Goal: Task Accomplishment & Management: Use online tool/utility

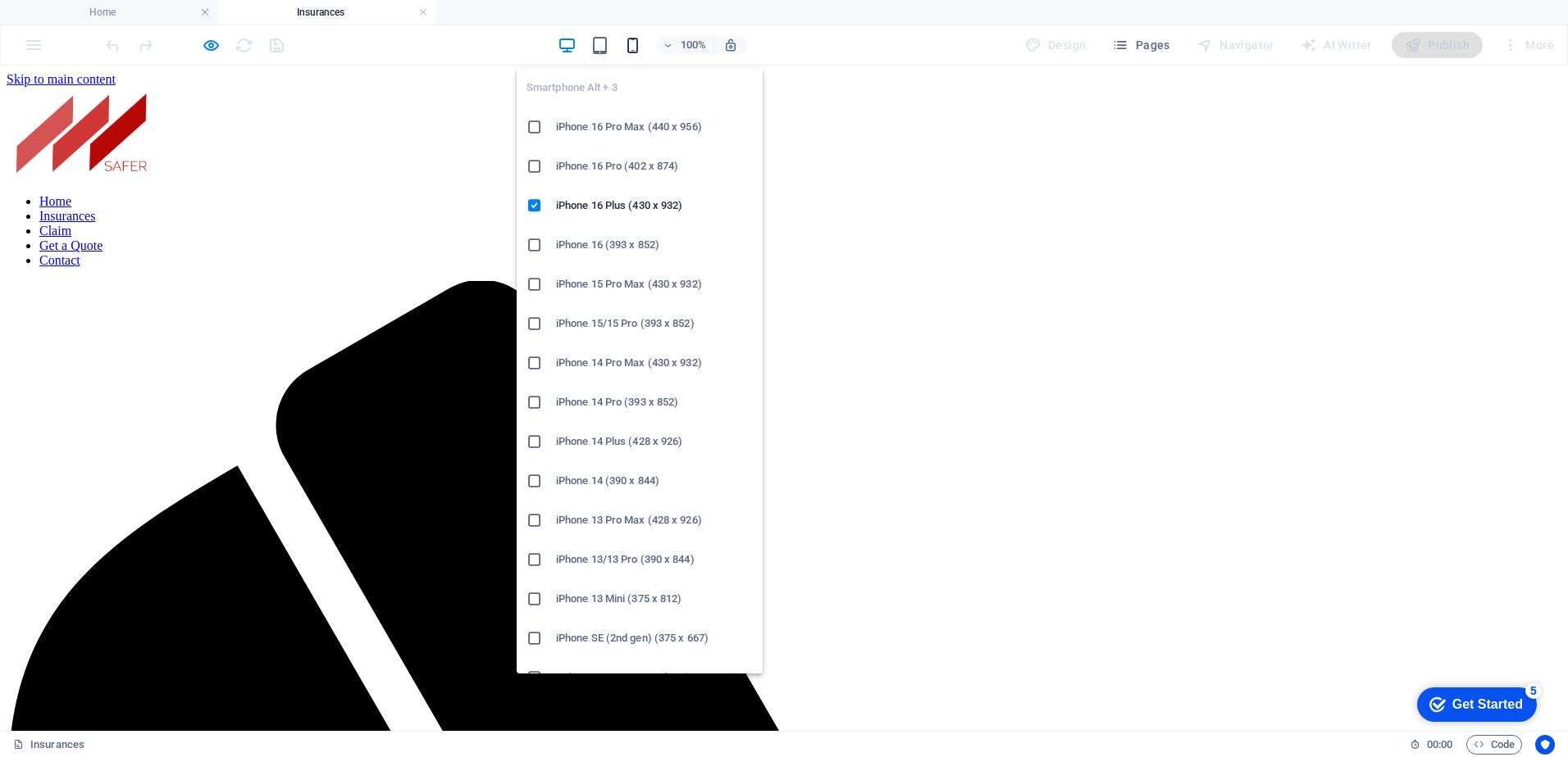
click at [635, 46] on icon "button" at bounding box center [632, 45] width 19 height 19
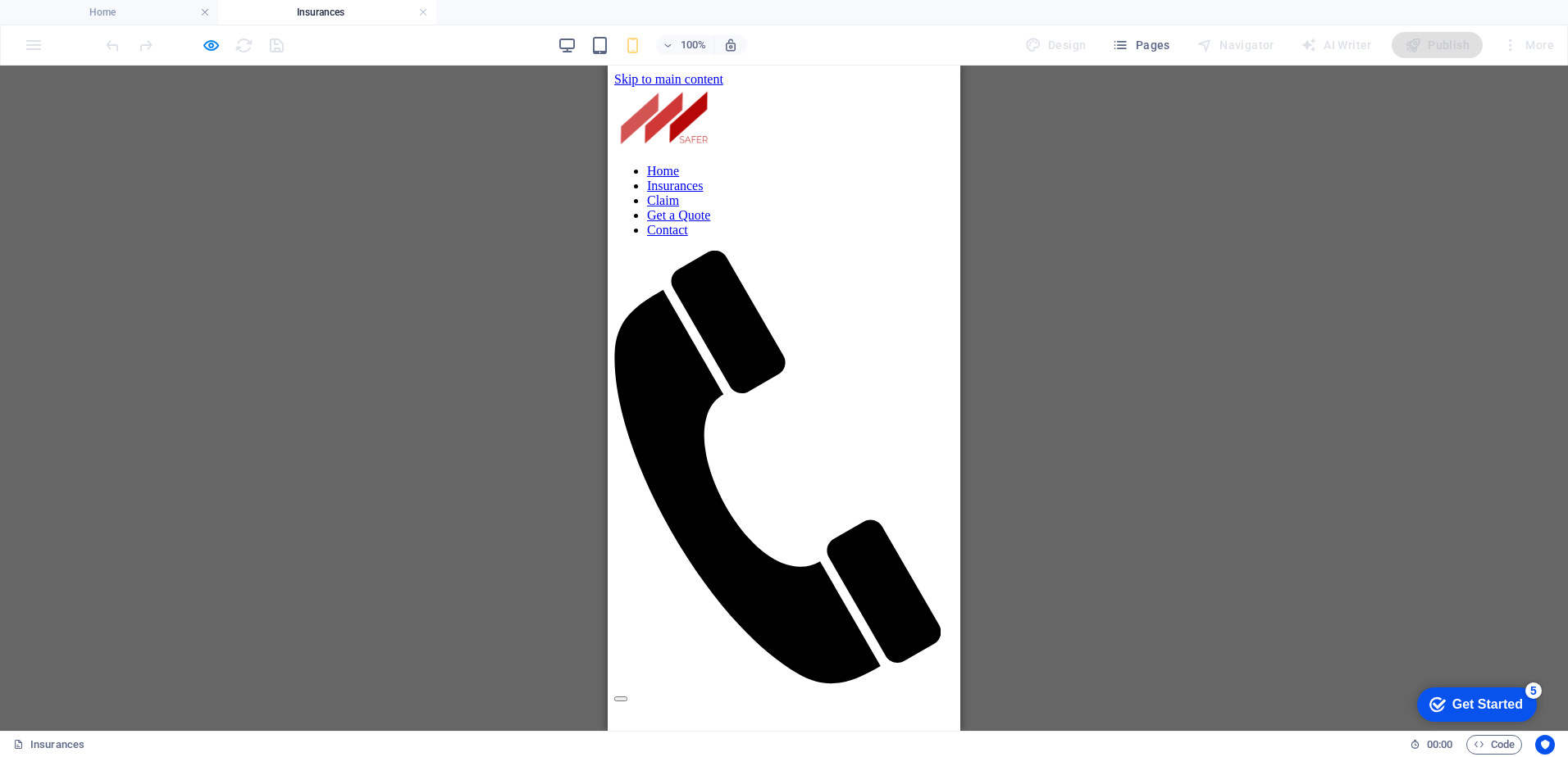
click at [1281, 386] on div "Drag here to replace the existing content. Press “Ctrl” if you want to create a…" at bounding box center [784, 398] width 1568 height 665
click at [1137, 360] on div "Drag here to replace the existing content. Press “Ctrl” if you want to create a…" at bounding box center [784, 398] width 1568 height 665
click at [1149, 225] on div "Drag here to replace the existing content. Press “Ctrl” if you want to create a…" at bounding box center [784, 398] width 1568 height 665
click at [1468, 703] on div "Get Started" at bounding box center [1487, 705] width 70 height 15
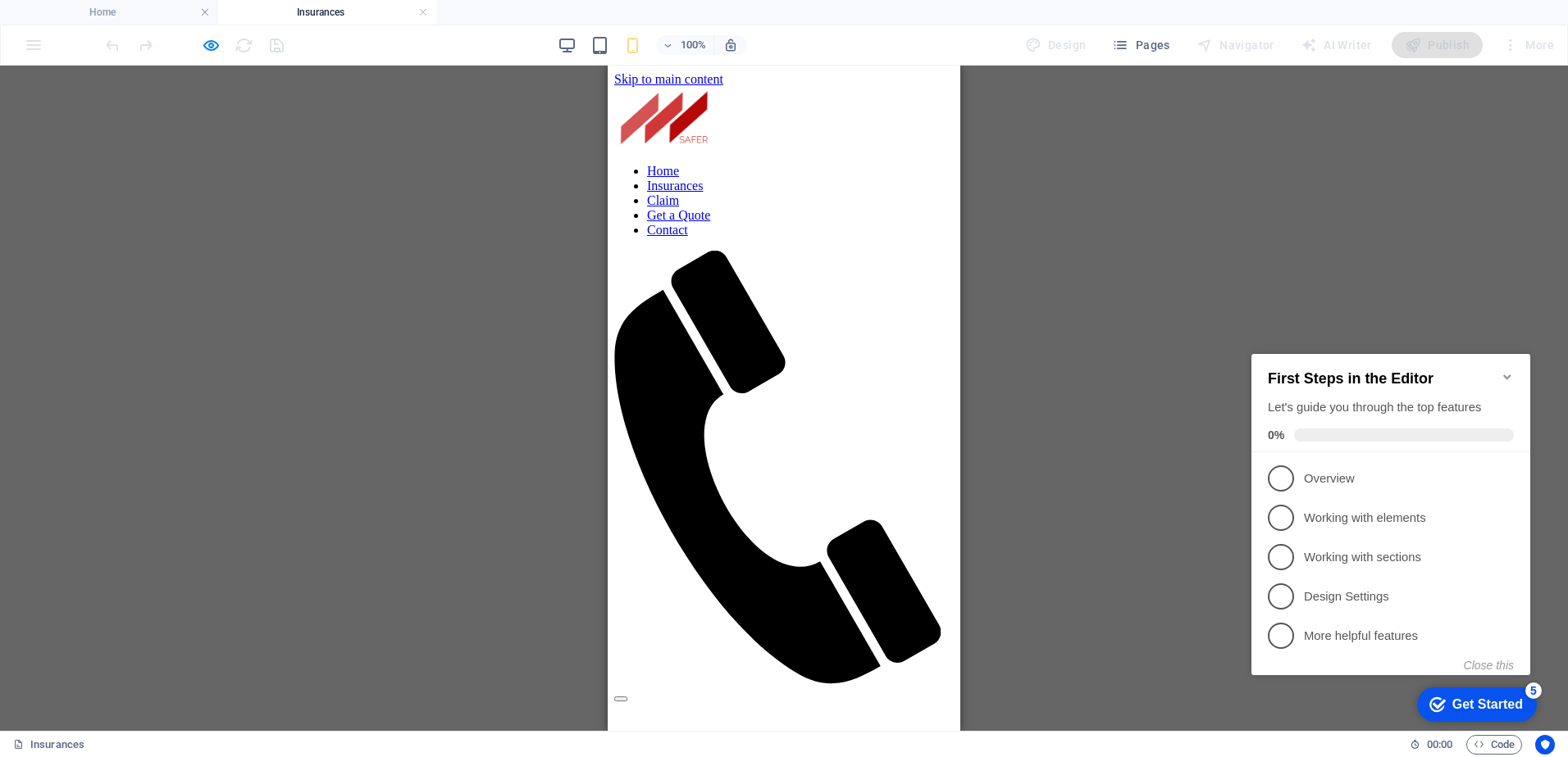
click at [1199, 313] on div "Drag here to replace the existing content. Press “Ctrl” if you want to create a…" at bounding box center [784, 398] width 1568 height 665
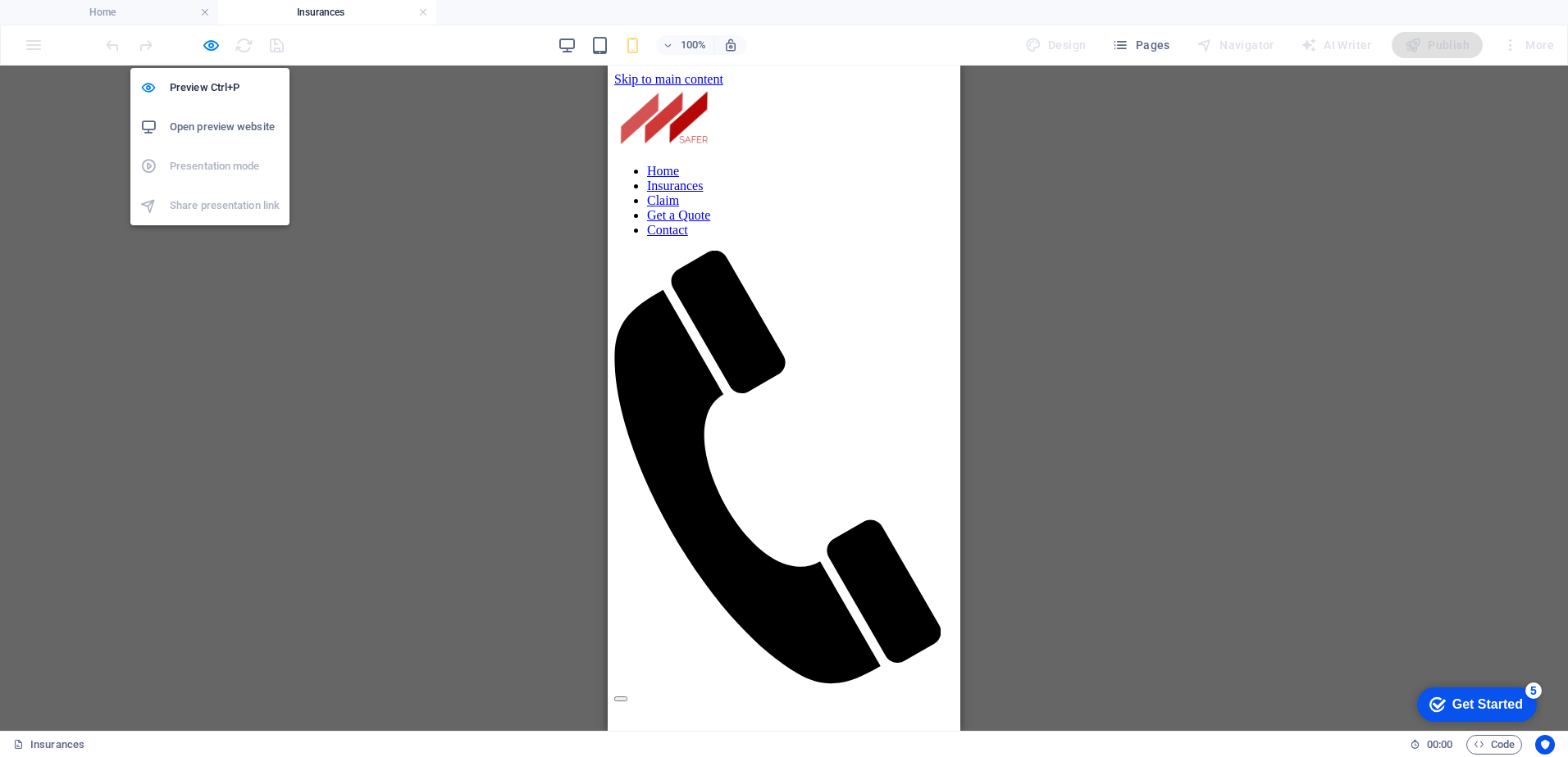
click at [214, 121] on h6 "Open preview website" at bounding box center [225, 127] width 110 height 20
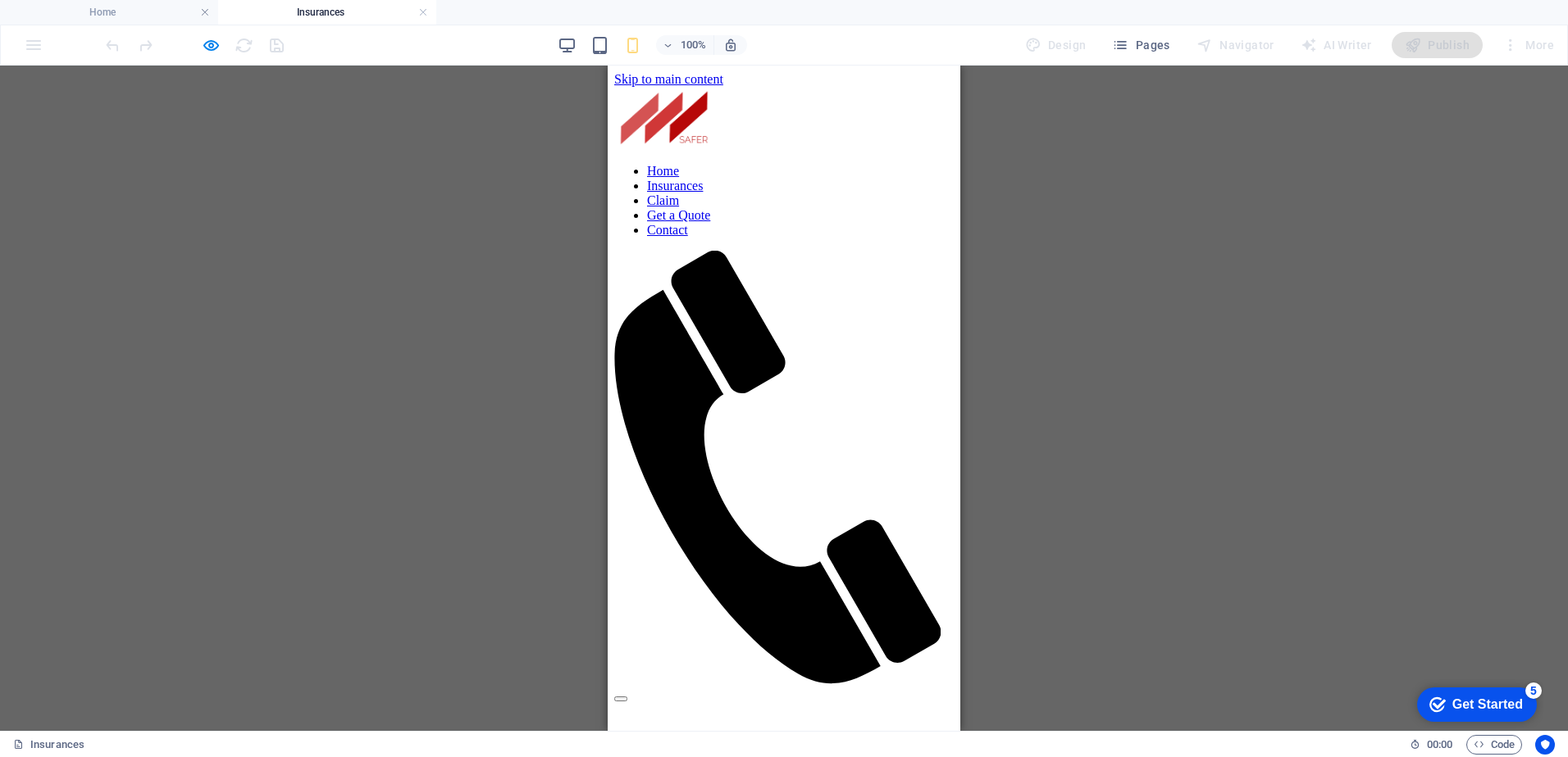
click at [1111, 209] on div "Drag here to replace the existing content. Press “Ctrl” if you want to create a…" at bounding box center [784, 398] width 1568 height 665
click at [1480, 708] on div "Get Started" at bounding box center [1487, 705] width 70 height 15
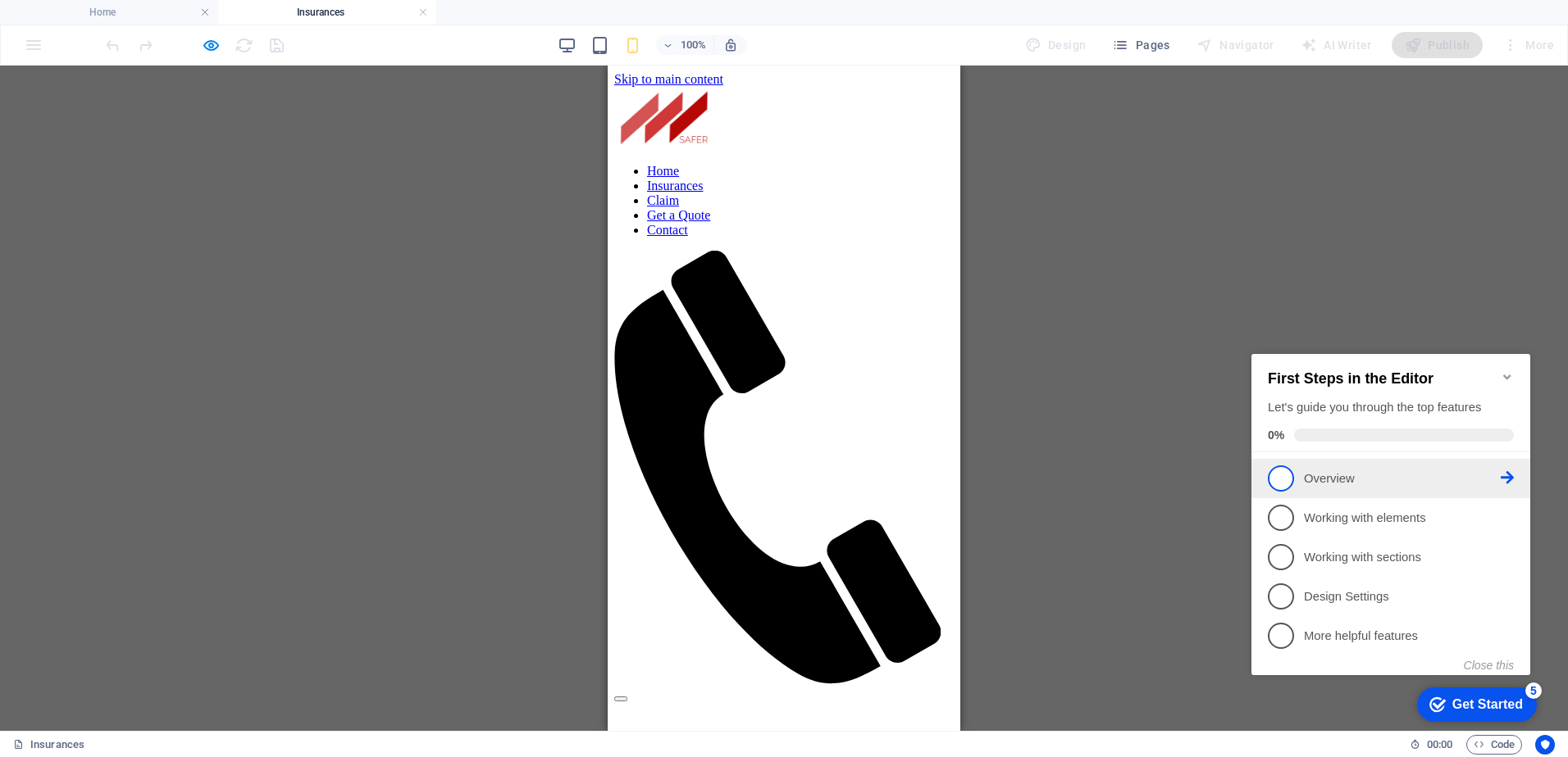
click at [1278, 474] on span "1" at bounding box center [1281, 478] width 27 height 27
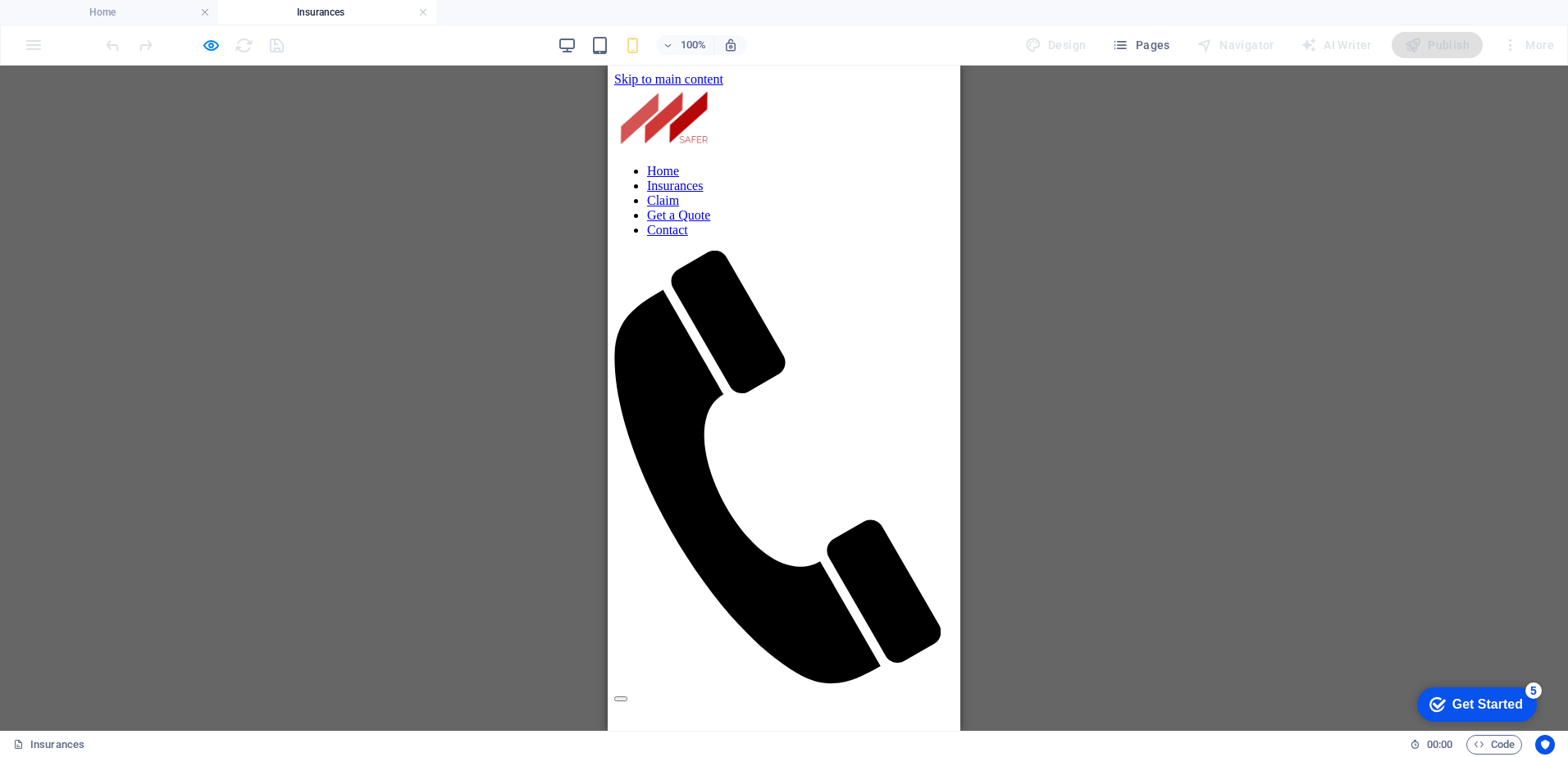
click at [1478, 697] on div "Get Started" at bounding box center [1487, 705] width 70 height 15
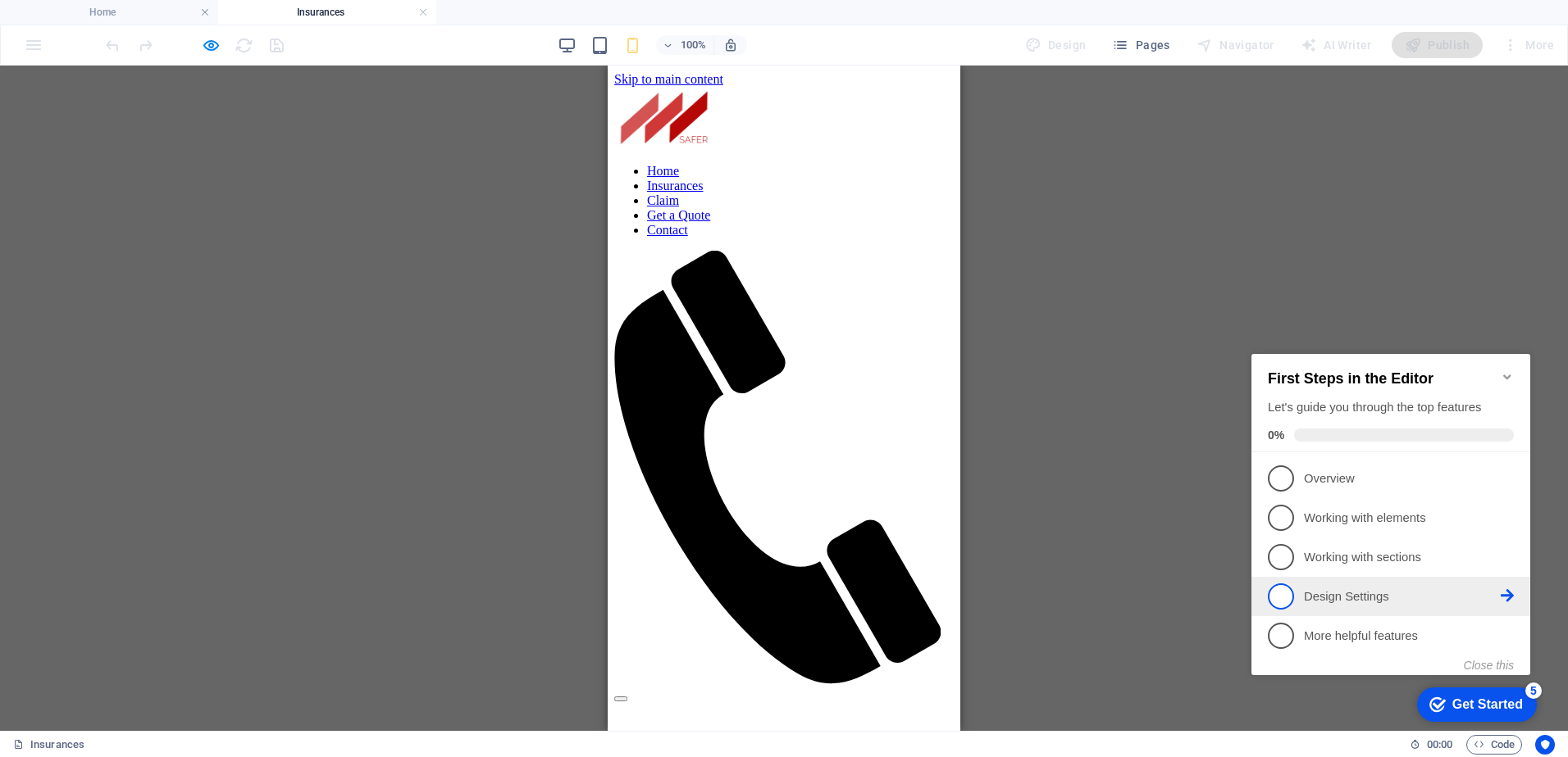
click at [1382, 589] on p "Design Settings - incomplete" at bounding box center [1402, 597] width 197 height 17
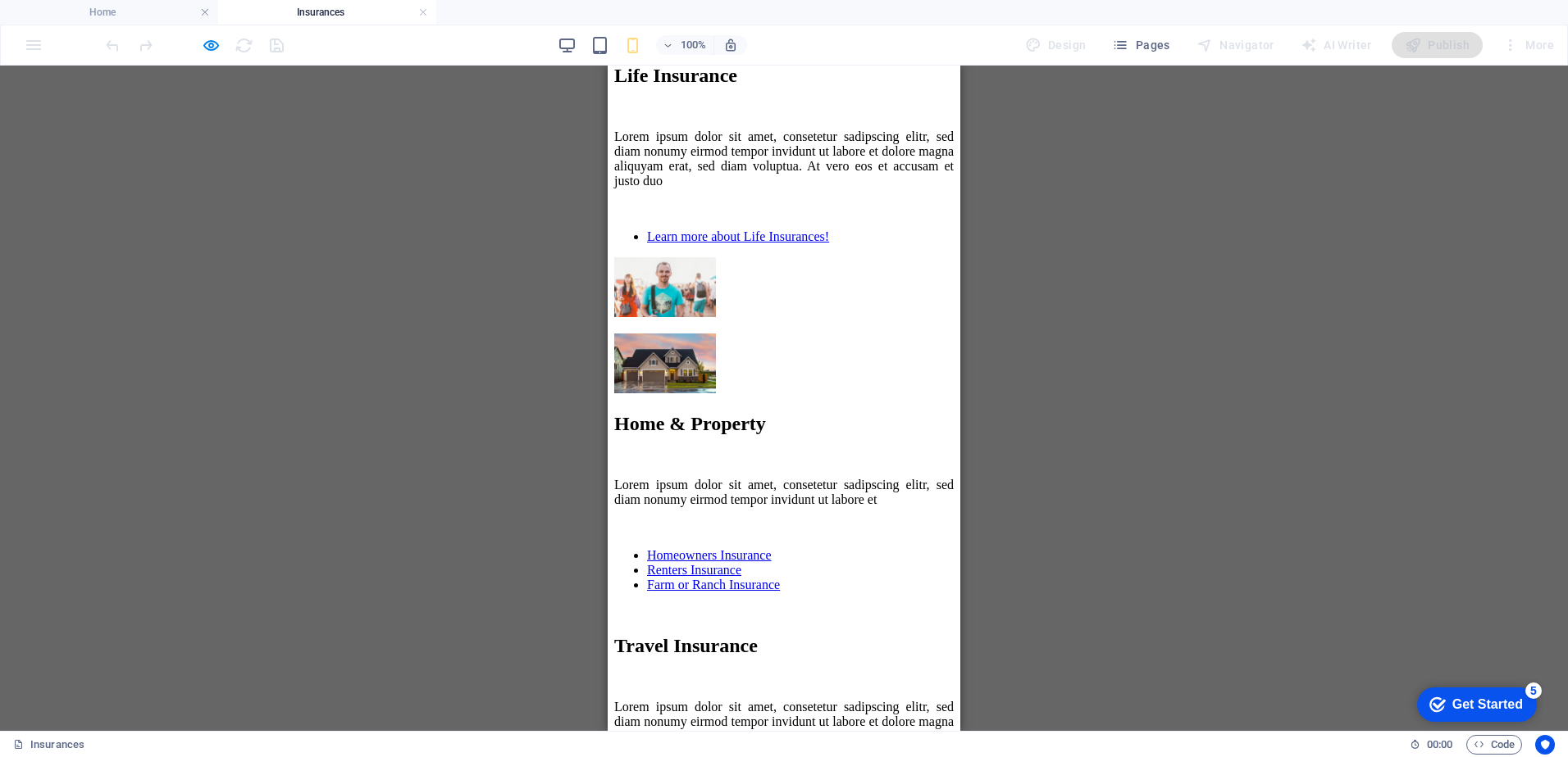
scroll to position [2329, 0]
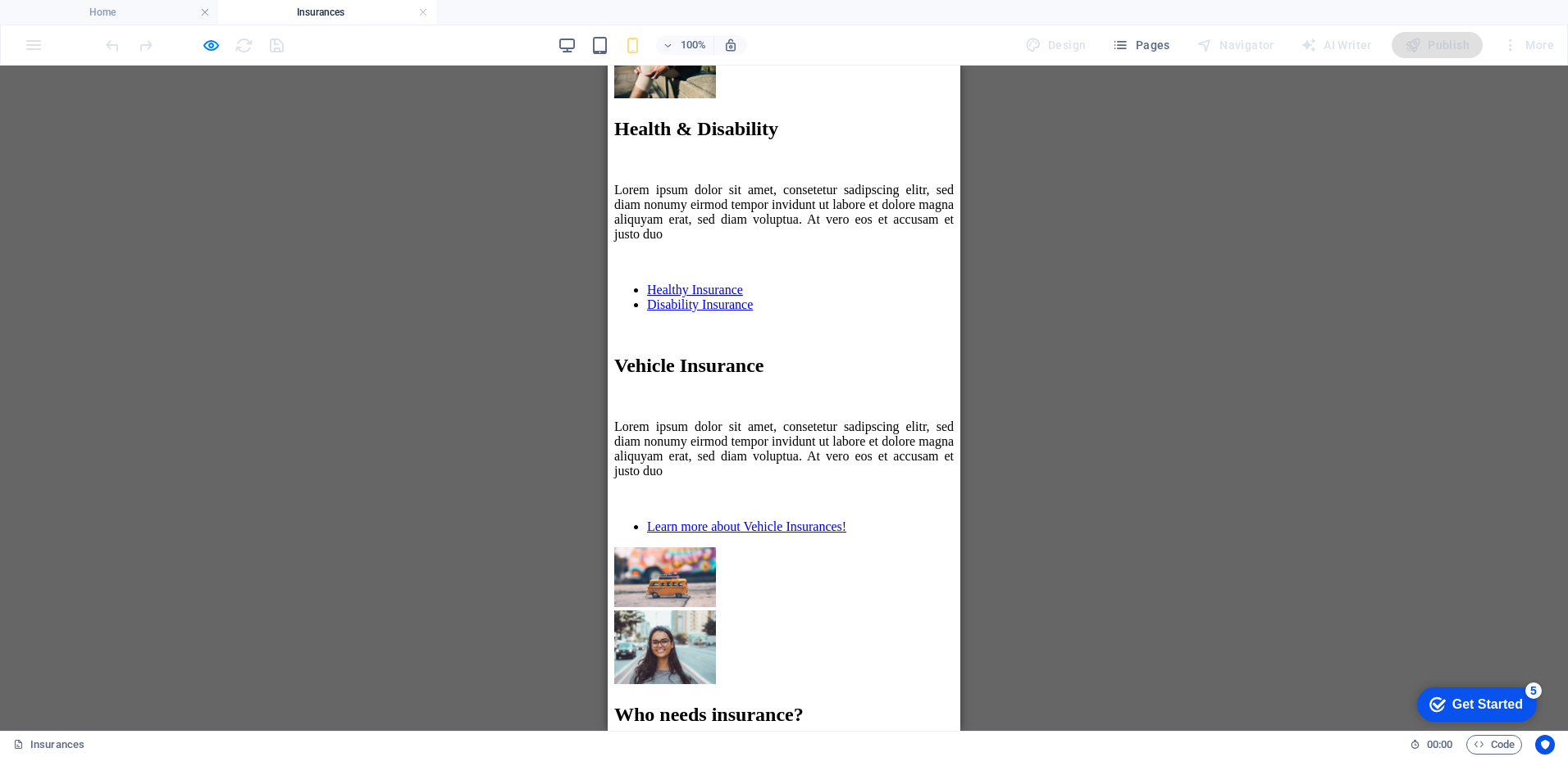
click at [1077, 294] on div "Drag here to replace the existing content. Press “Ctrl” if you want to create a…" at bounding box center [784, 398] width 1568 height 665
click at [1503, 702] on div "Get Started" at bounding box center [1487, 705] width 70 height 15
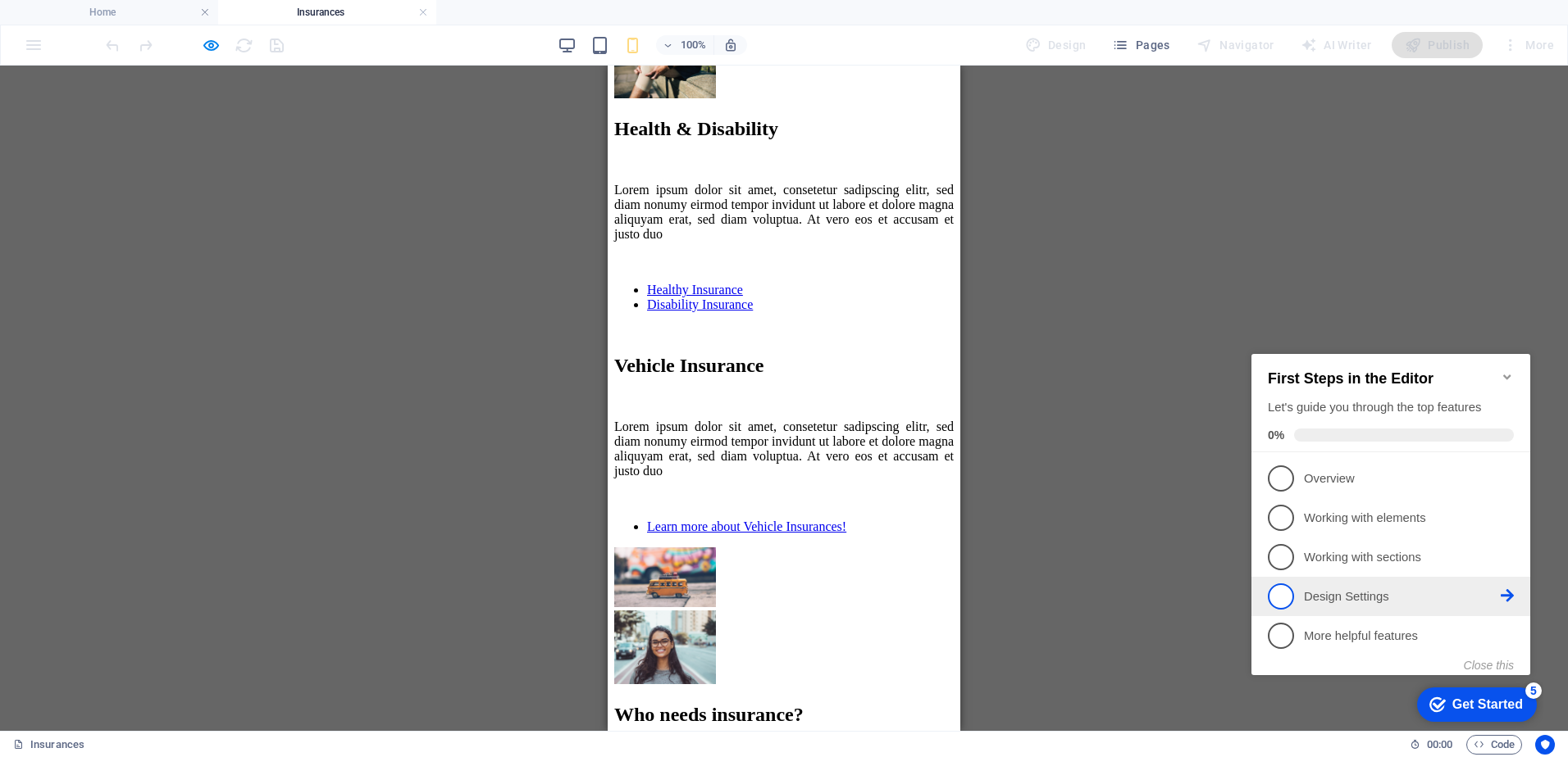
click at [1347, 594] on p "Design Settings - incomplete" at bounding box center [1402, 597] width 197 height 17
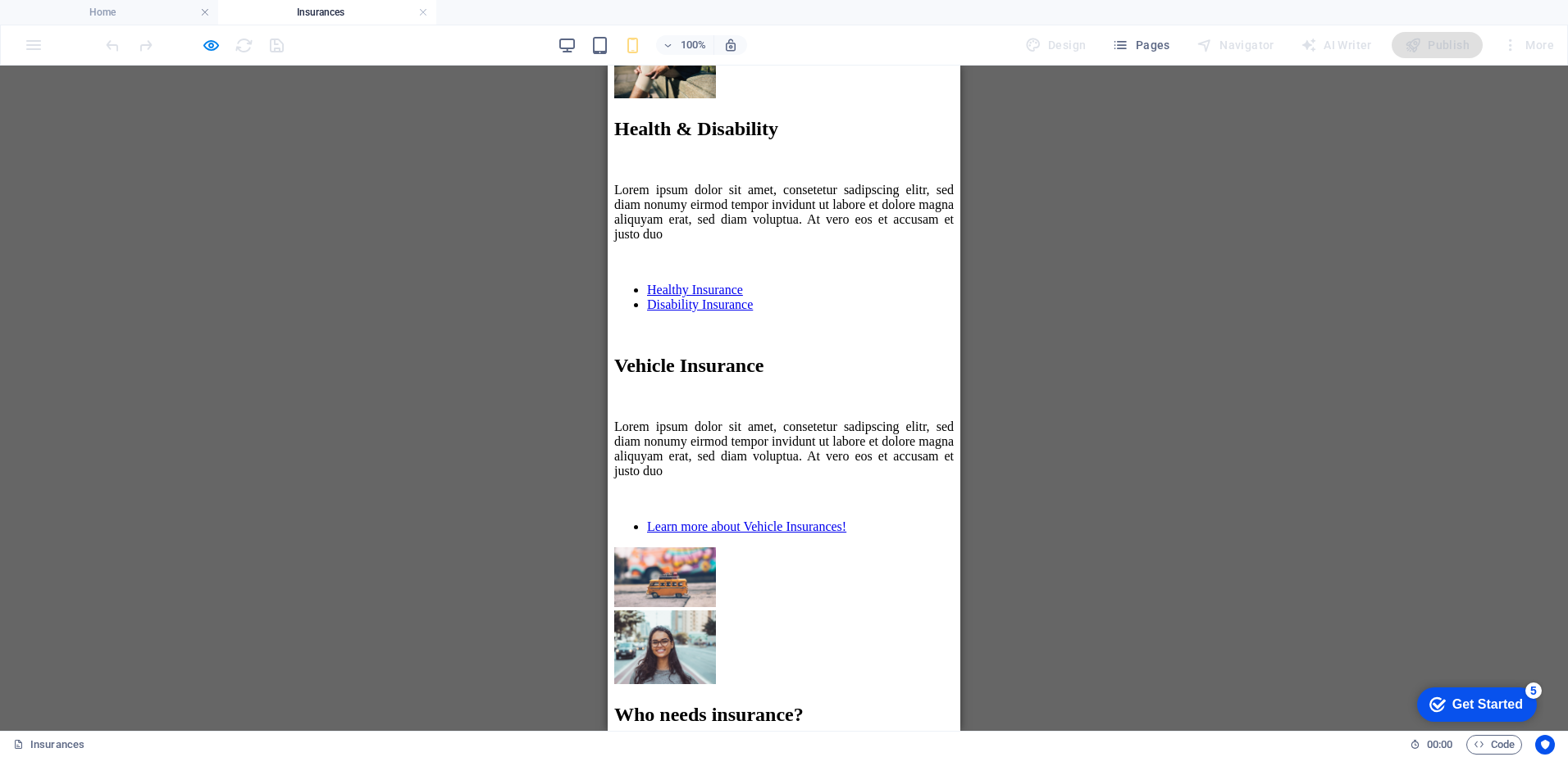
click at [1497, 714] on div "checkmark Get Started 5" at bounding box center [1477, 705] width 119 height 34
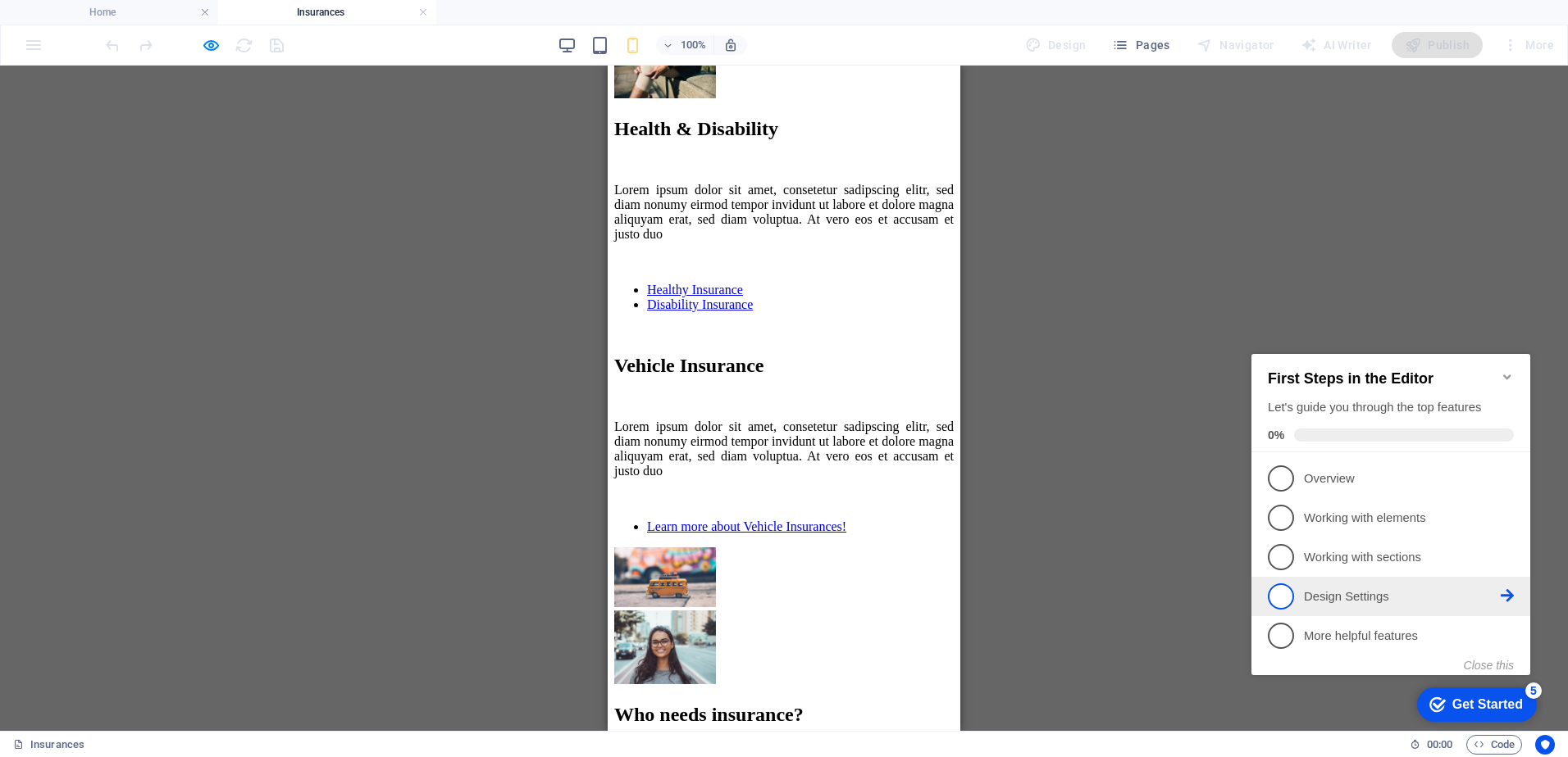
click at [1284, 594] on span "4" at bounding box center [1281, 597] width 27 height 27
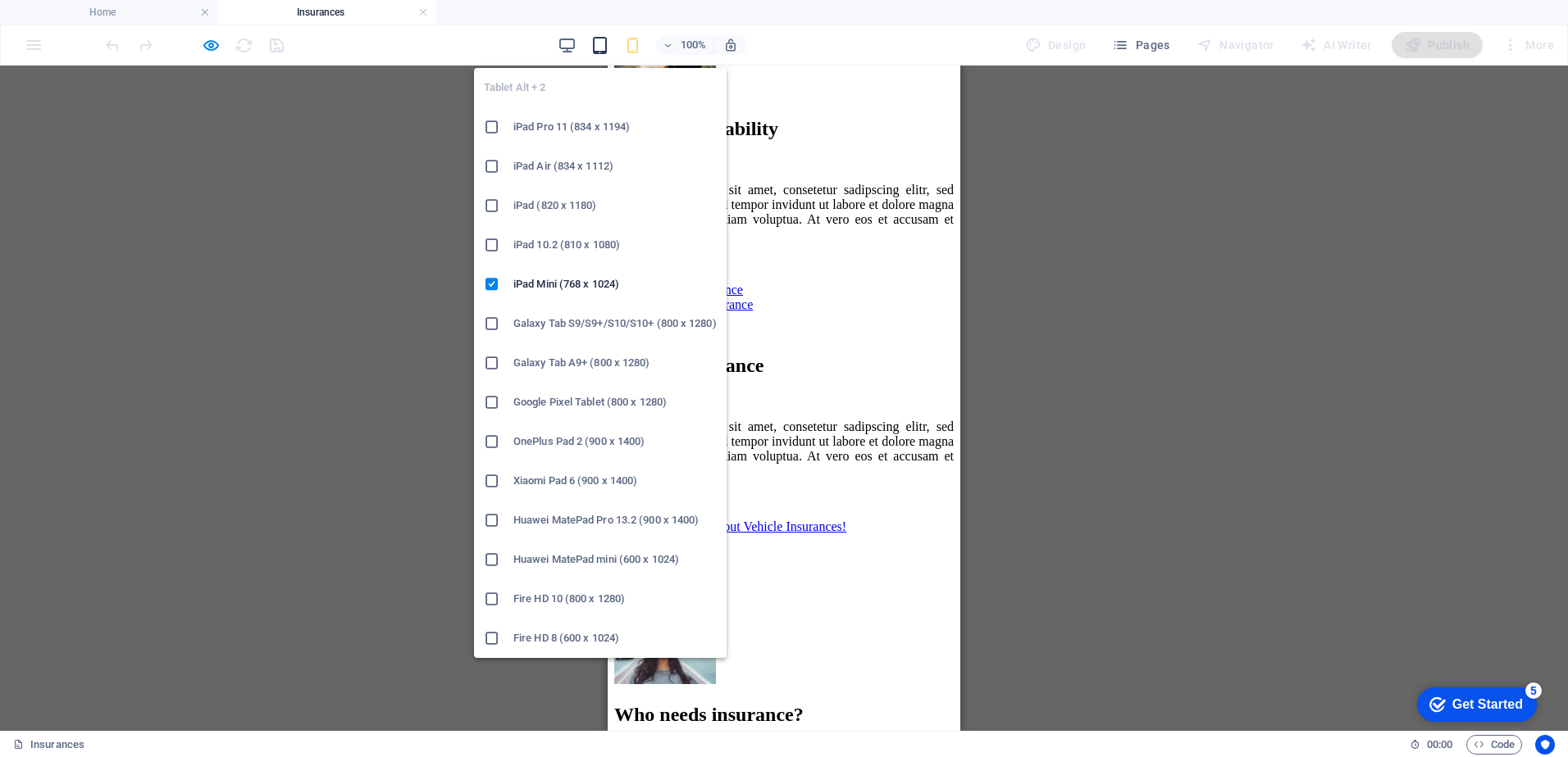
click at [606, 47] on icon "button" at bounding box center [600, 45] width 19 height 19
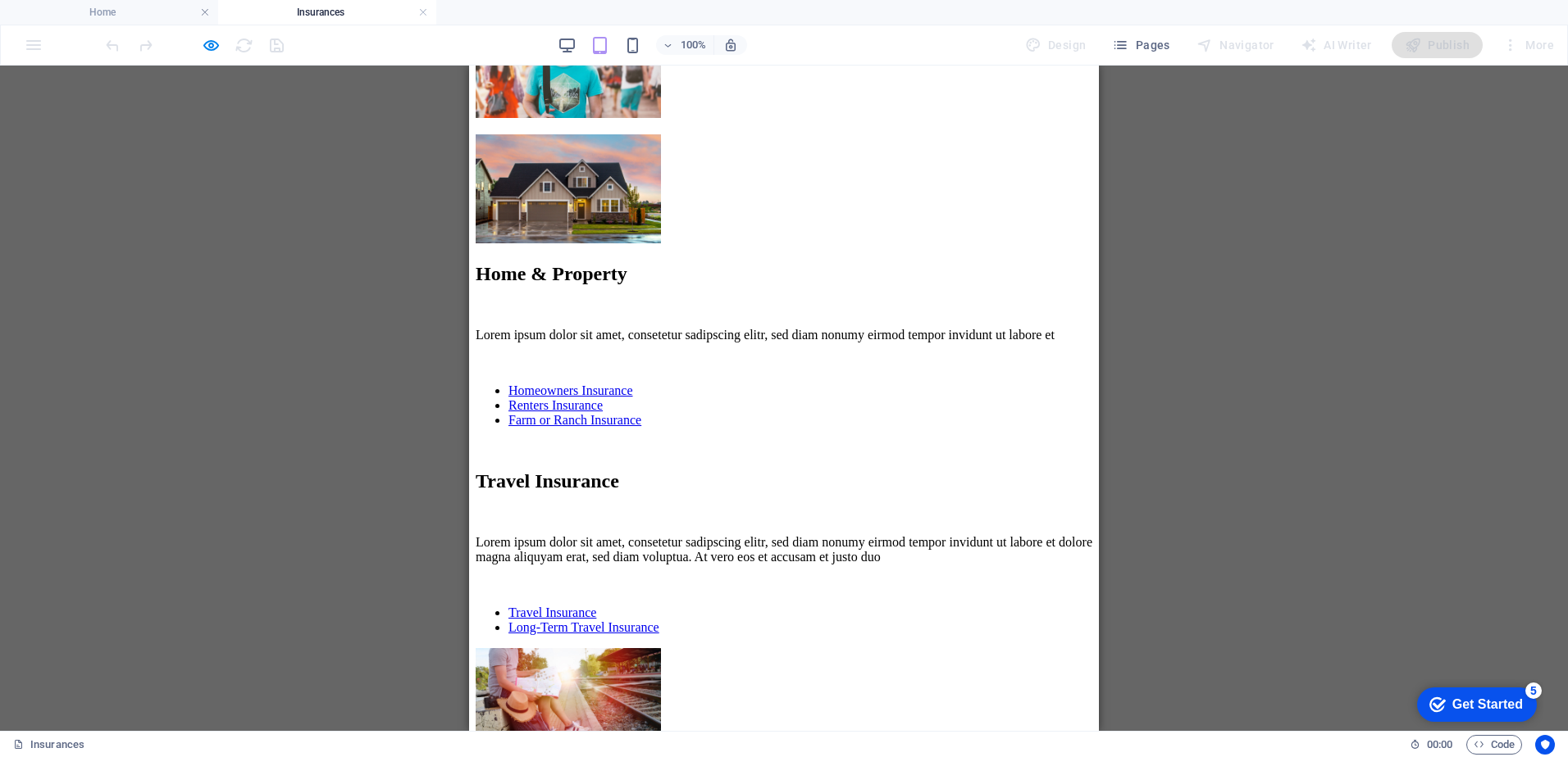
click at [1362, 425] on div "Drag here to replace the existing content. Press “Ctrl” if you want to create a…" at bounding box center [784, 398] width 1568 height 665
click at [332, 14] on h4 "Insurances" at bounding box center [327, 11] width 218 height 18
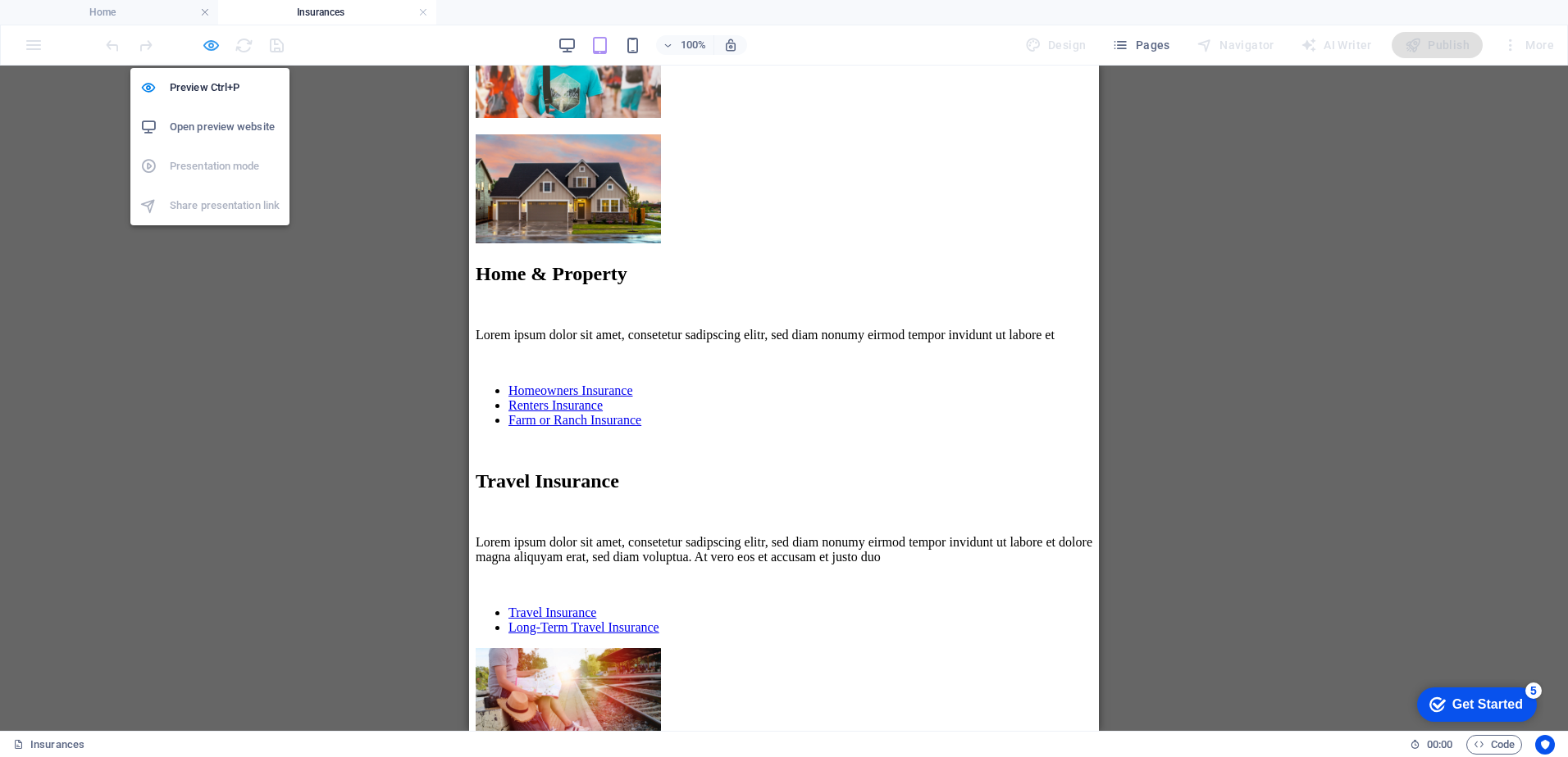
click at [210, 45] on icon "button" at bounding box center [211, 45] width 19 height 19
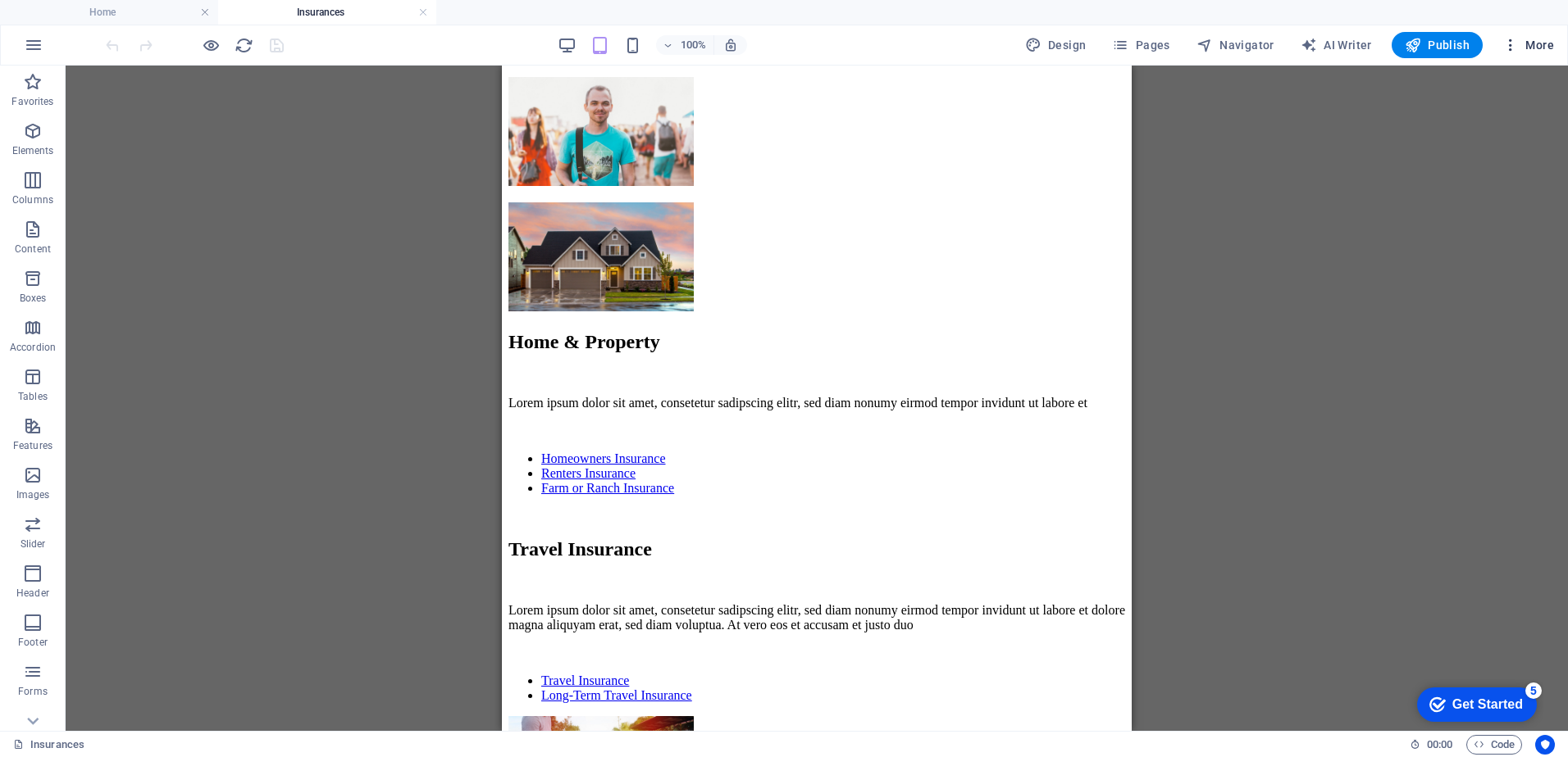
click at [1528, 47] on span "More" at bounding box center [1528, 45] width 51 height 16
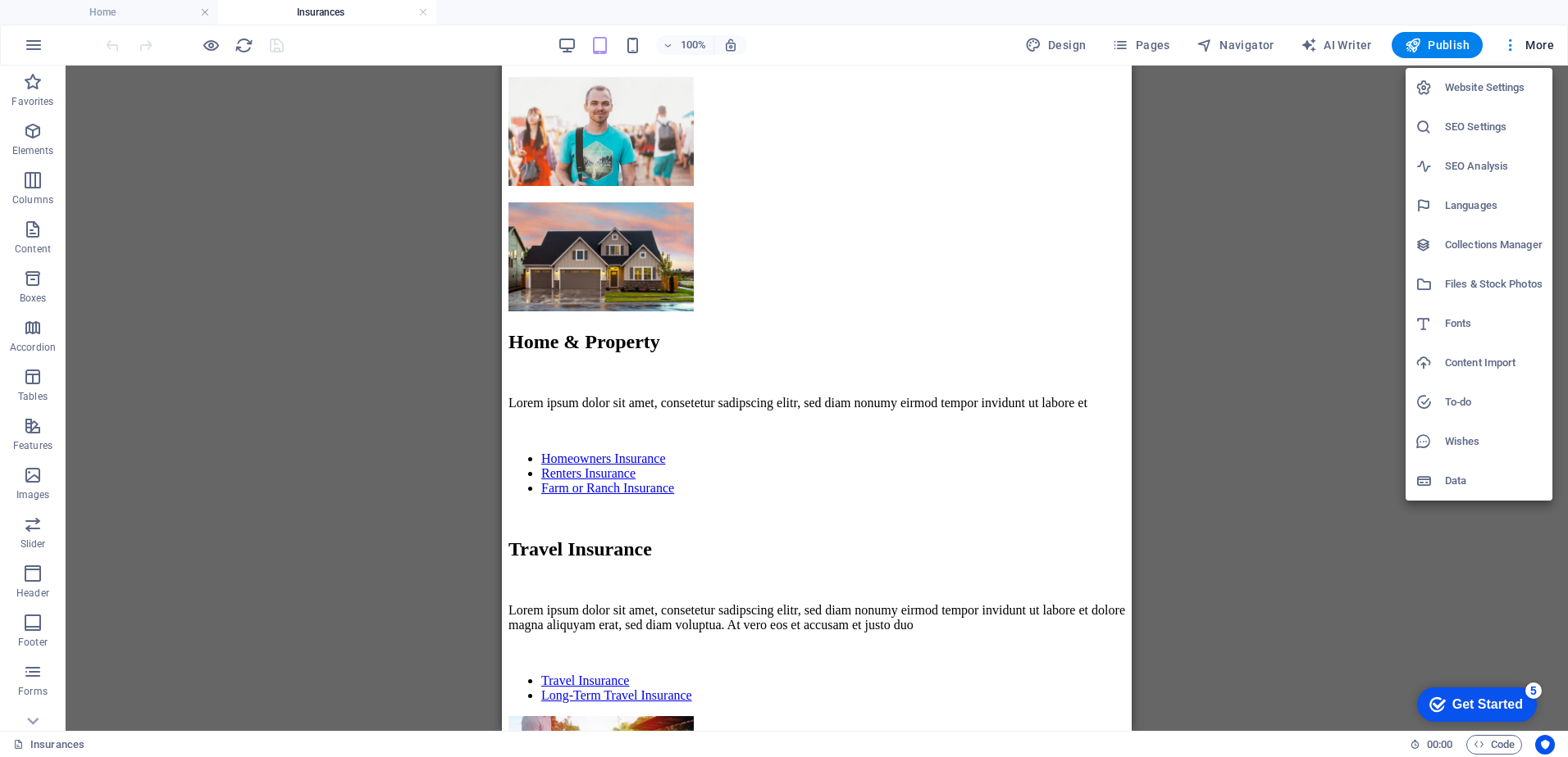
click at [1486, 90] on h6 "Website Settings" at bounding box center [1493, 87] width 98 height 20
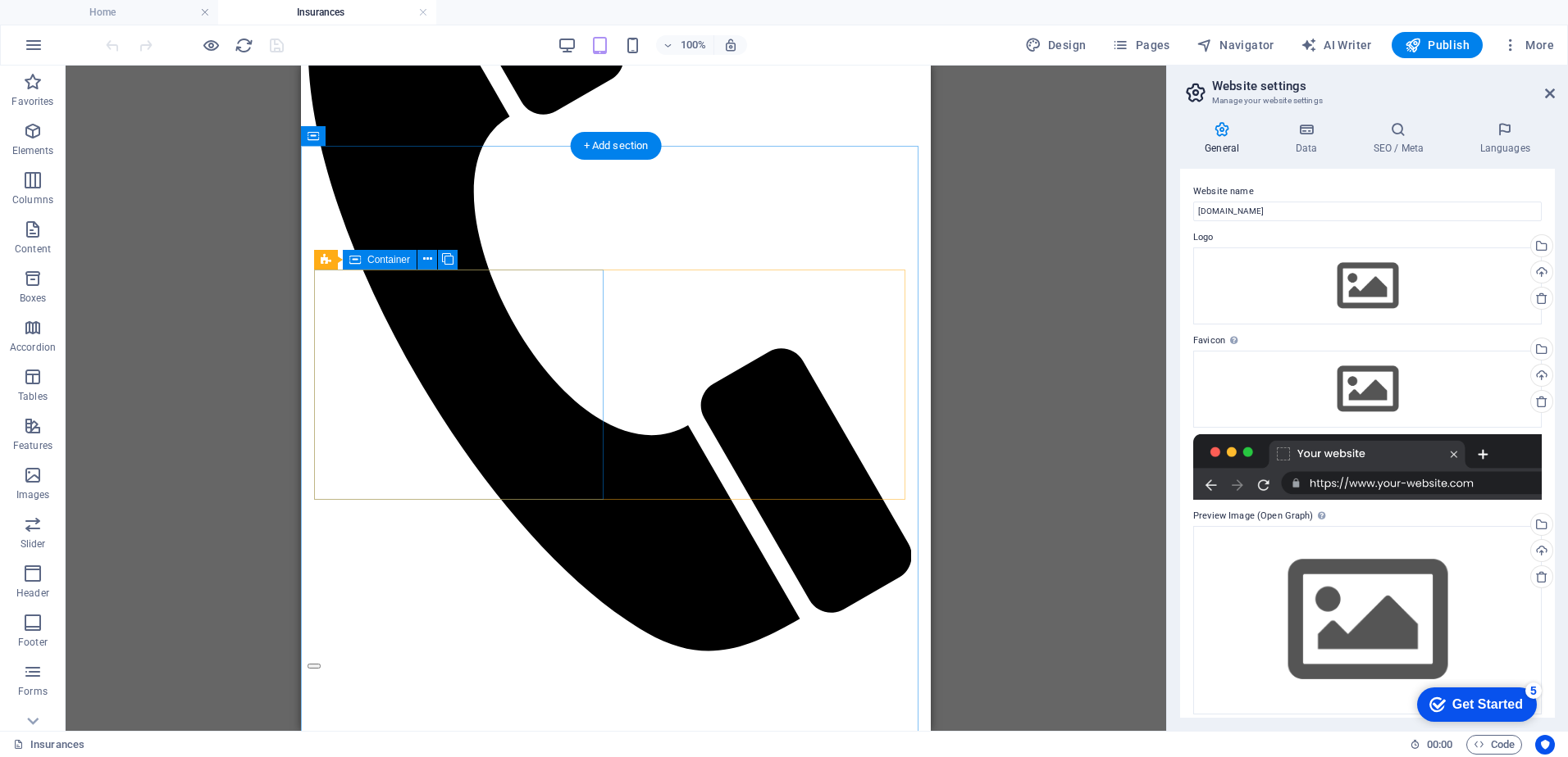
scroll to position [0, 0]
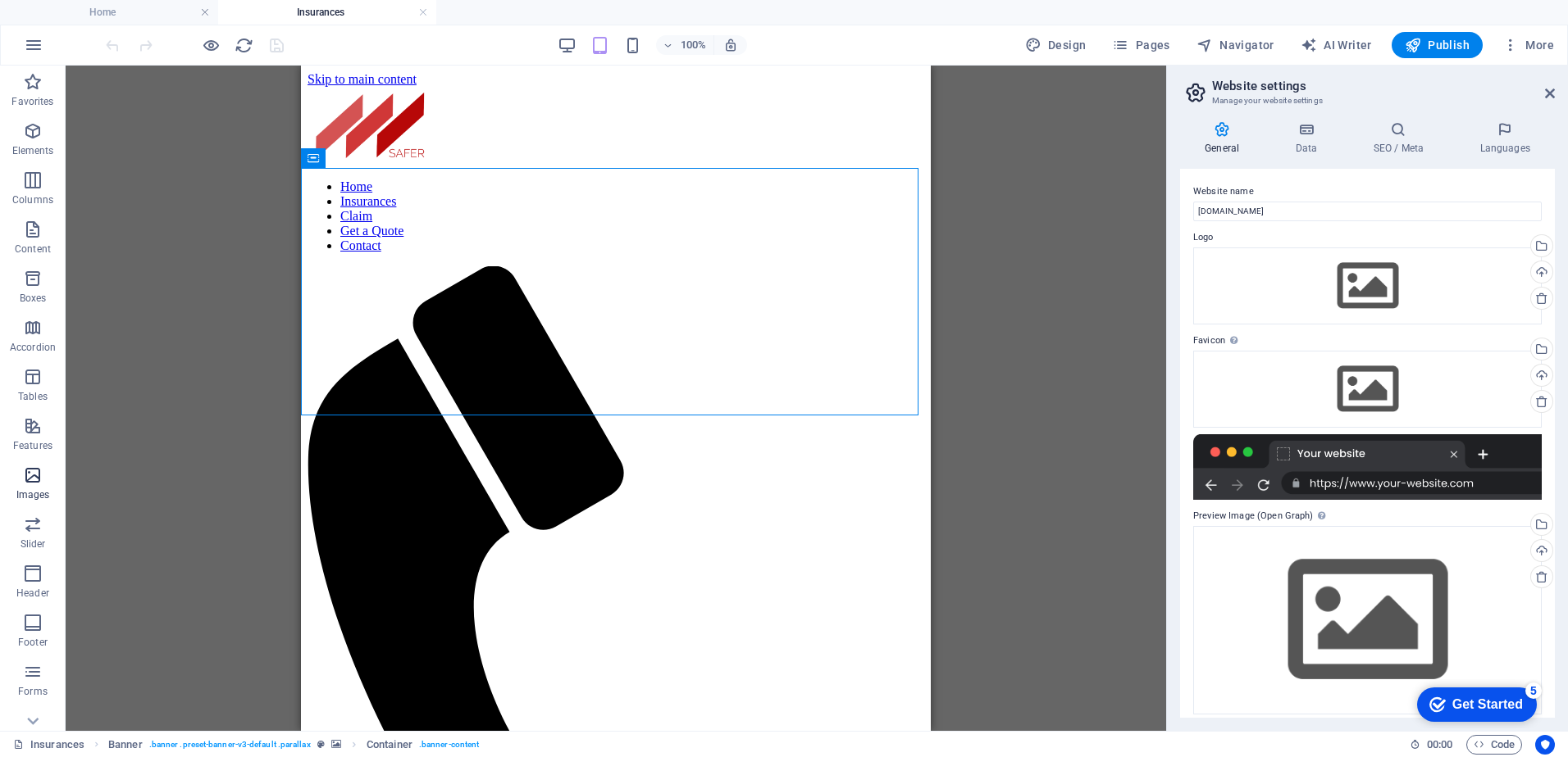
click at [27, 477] on icon "button" at bounding box center [32, 475] width 20 height 20
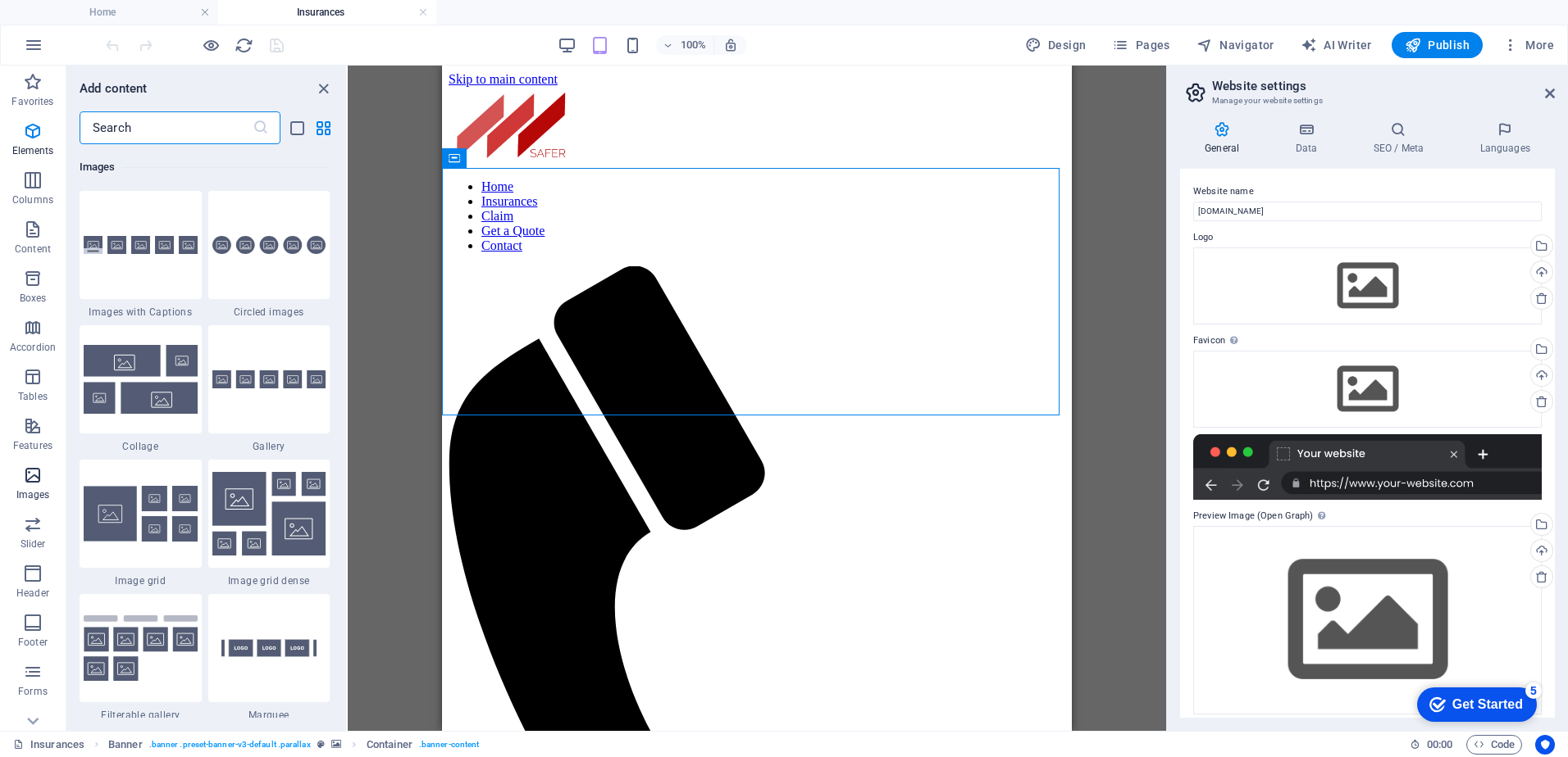
scroll to position [8310, 0]
click at [239, 45] on icon "reload" at bounding box center [244, 45] width 19 height 19
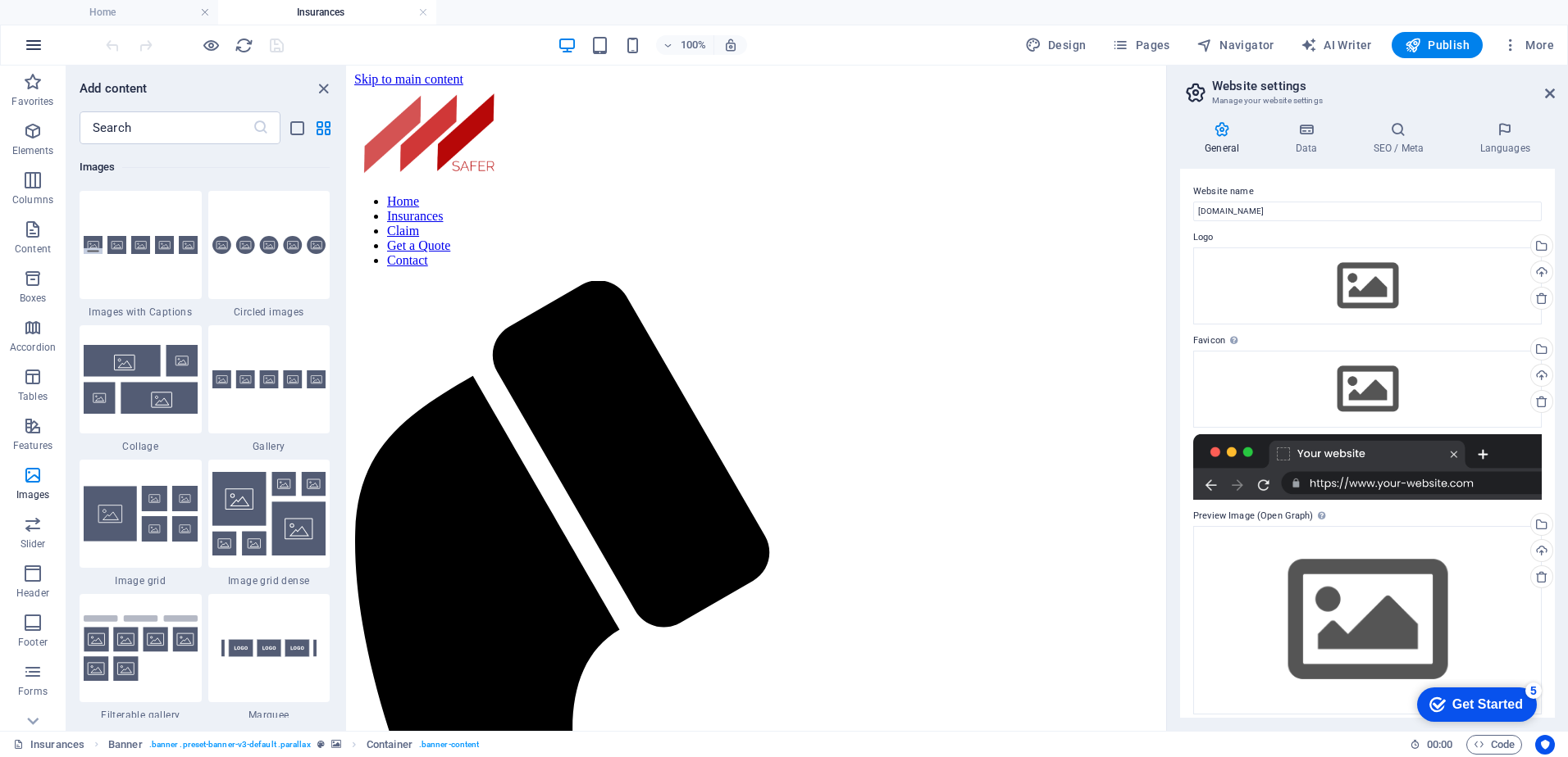
click at [35, 49] on icon "button" at bounding box center [33, 45] width 20 height 20
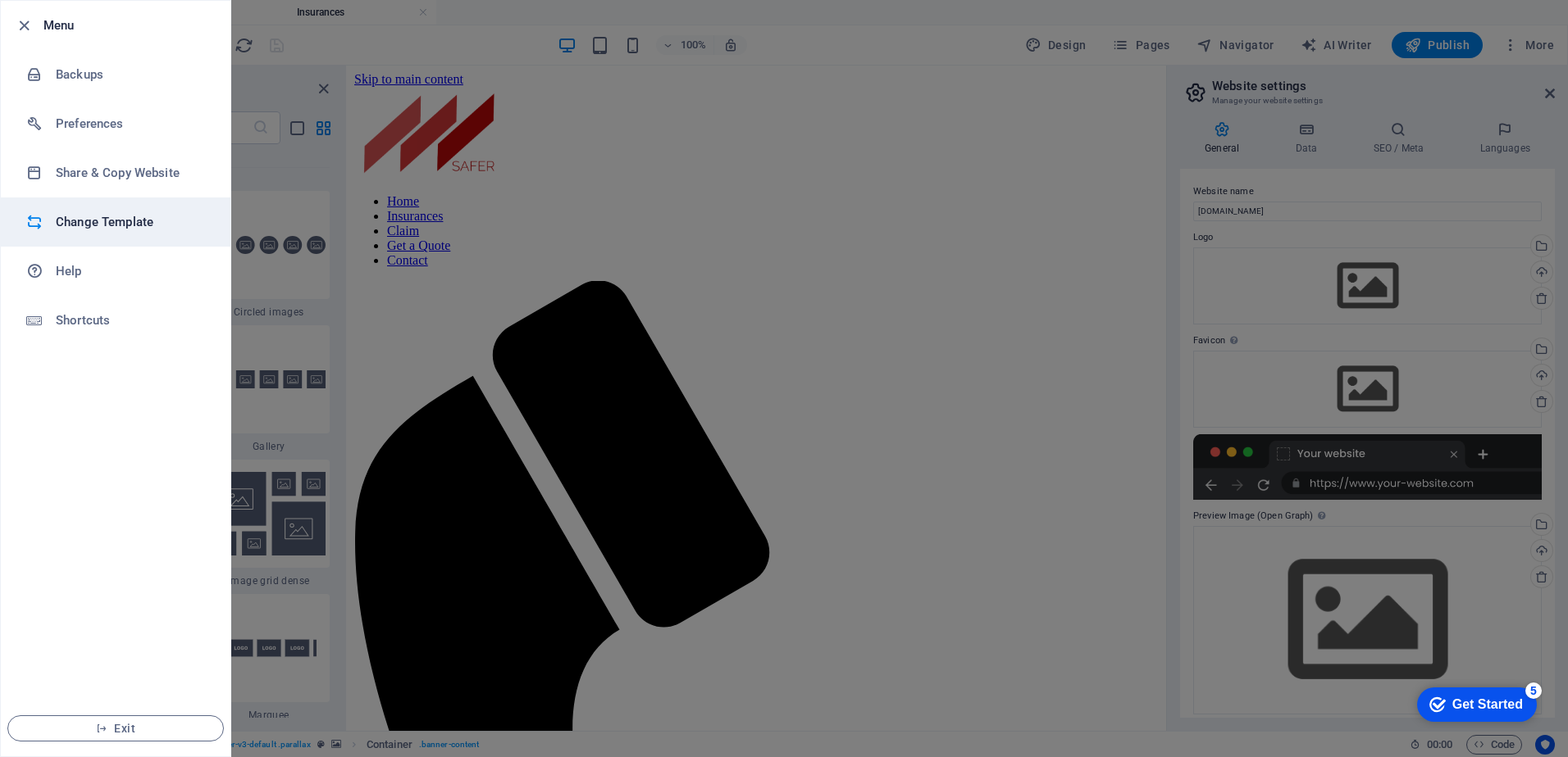
click at [104, 214] on h6 "Change Template" at bounding box center [132, 222] width 152 height 20
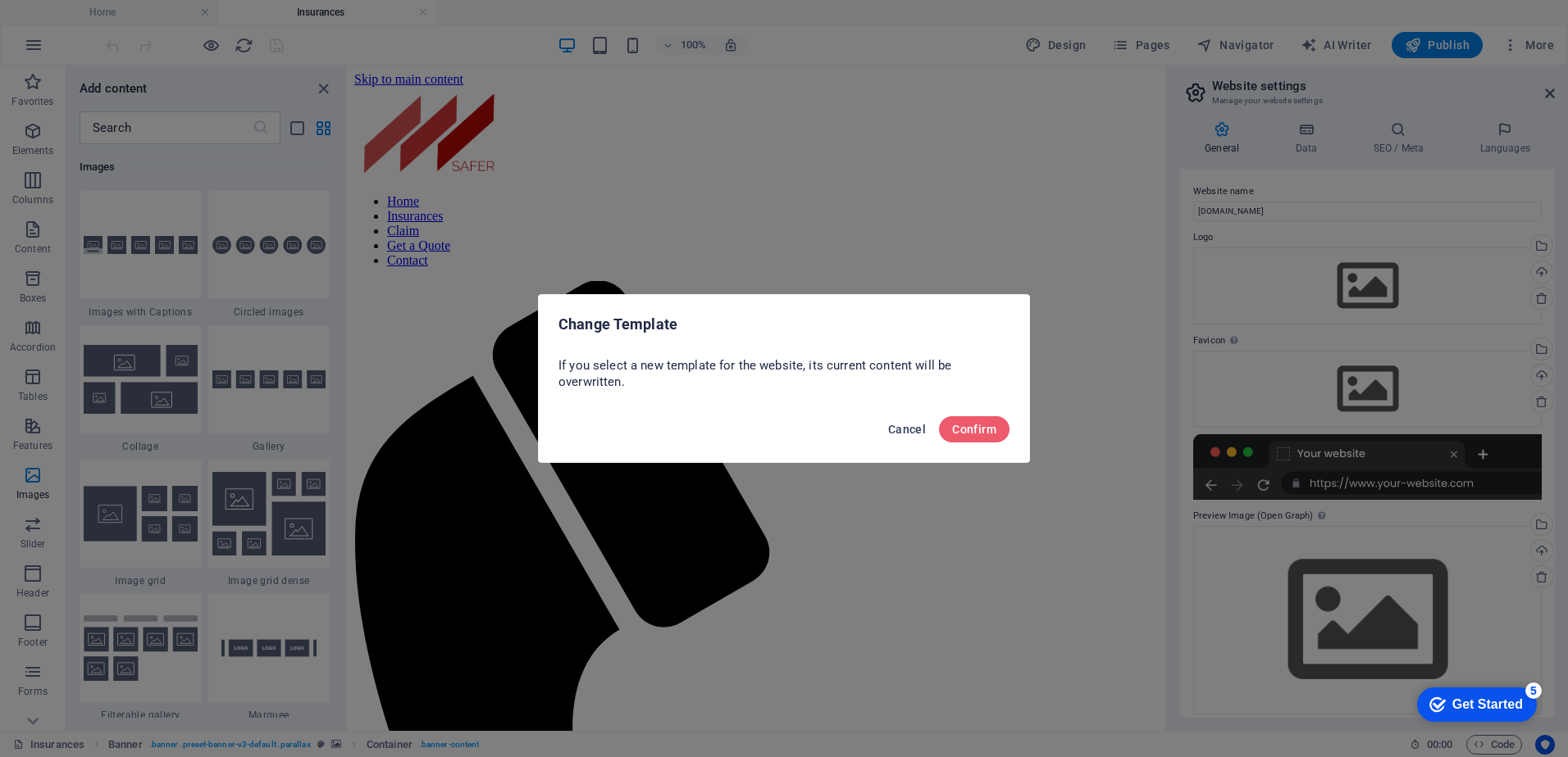
click at [899, 424] on span "Cancel" at bounding box center [907, 429] width 38 height 13
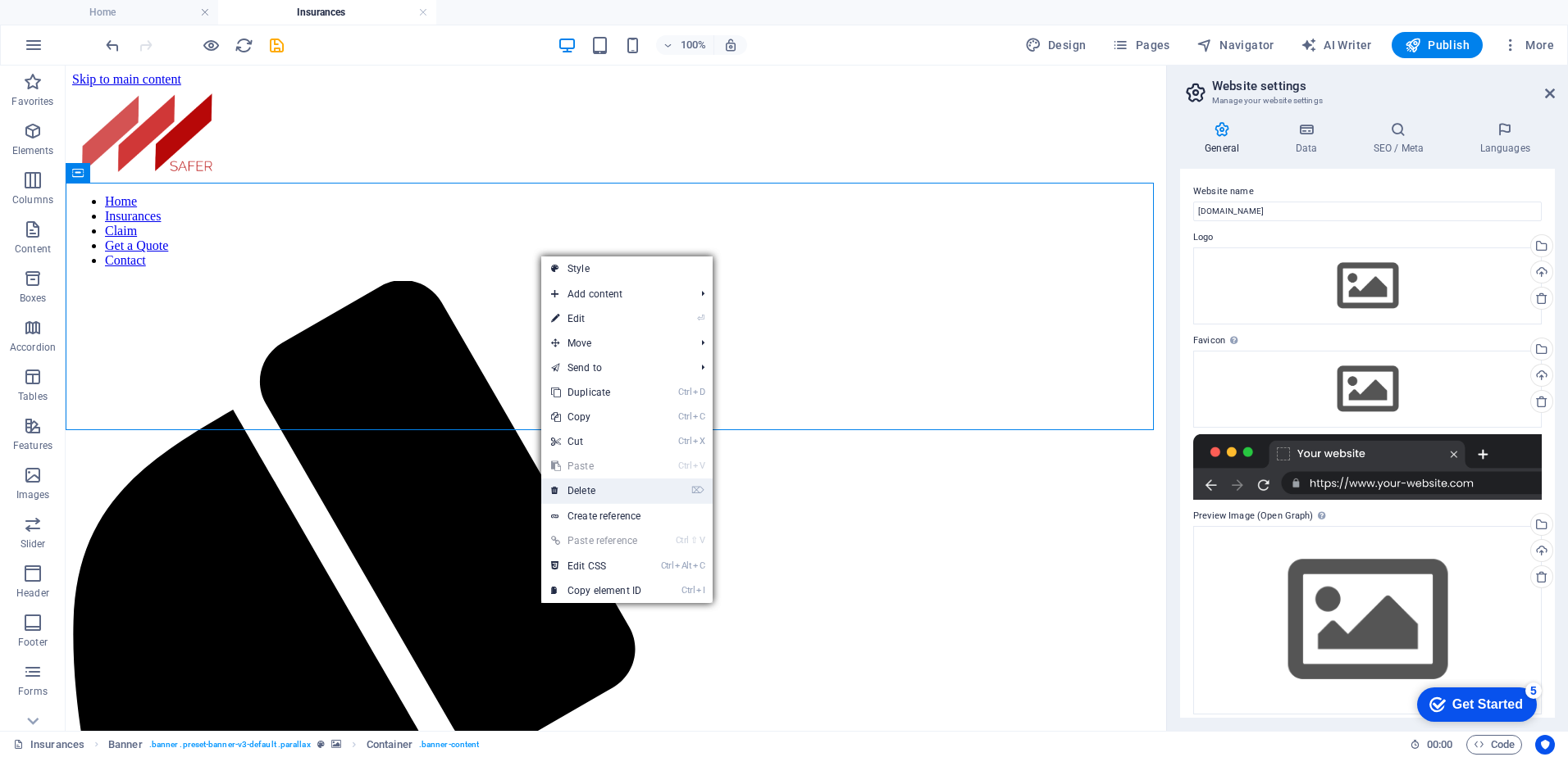
click at [587, 486] on link "⌦ Delete" at bounding box center [596, 491] width 110 height 25
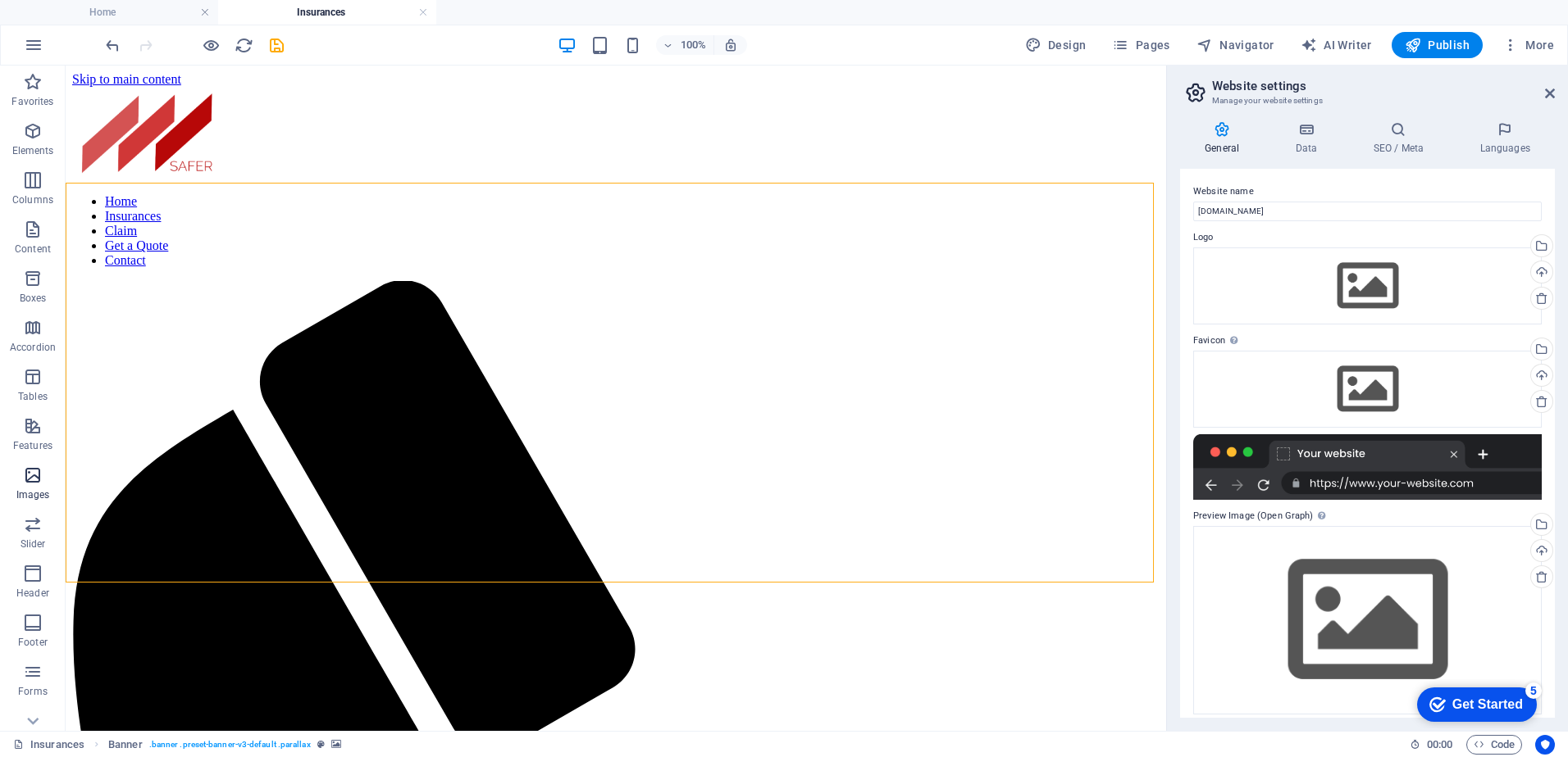
click at [30, 476] on icon "button" at bounding box center [32, 475] width 20 height 20
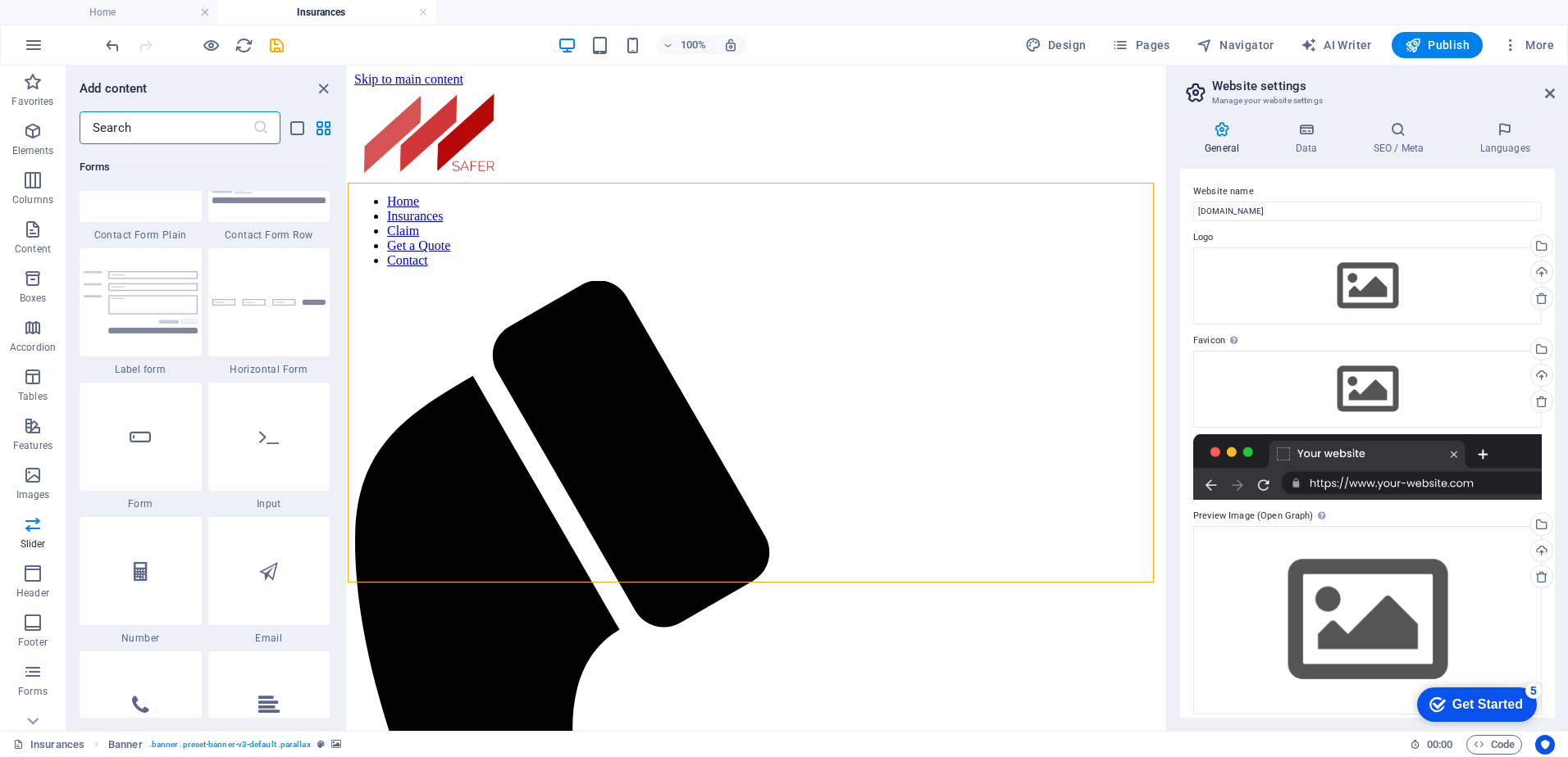
scroll to position [13330, 0]
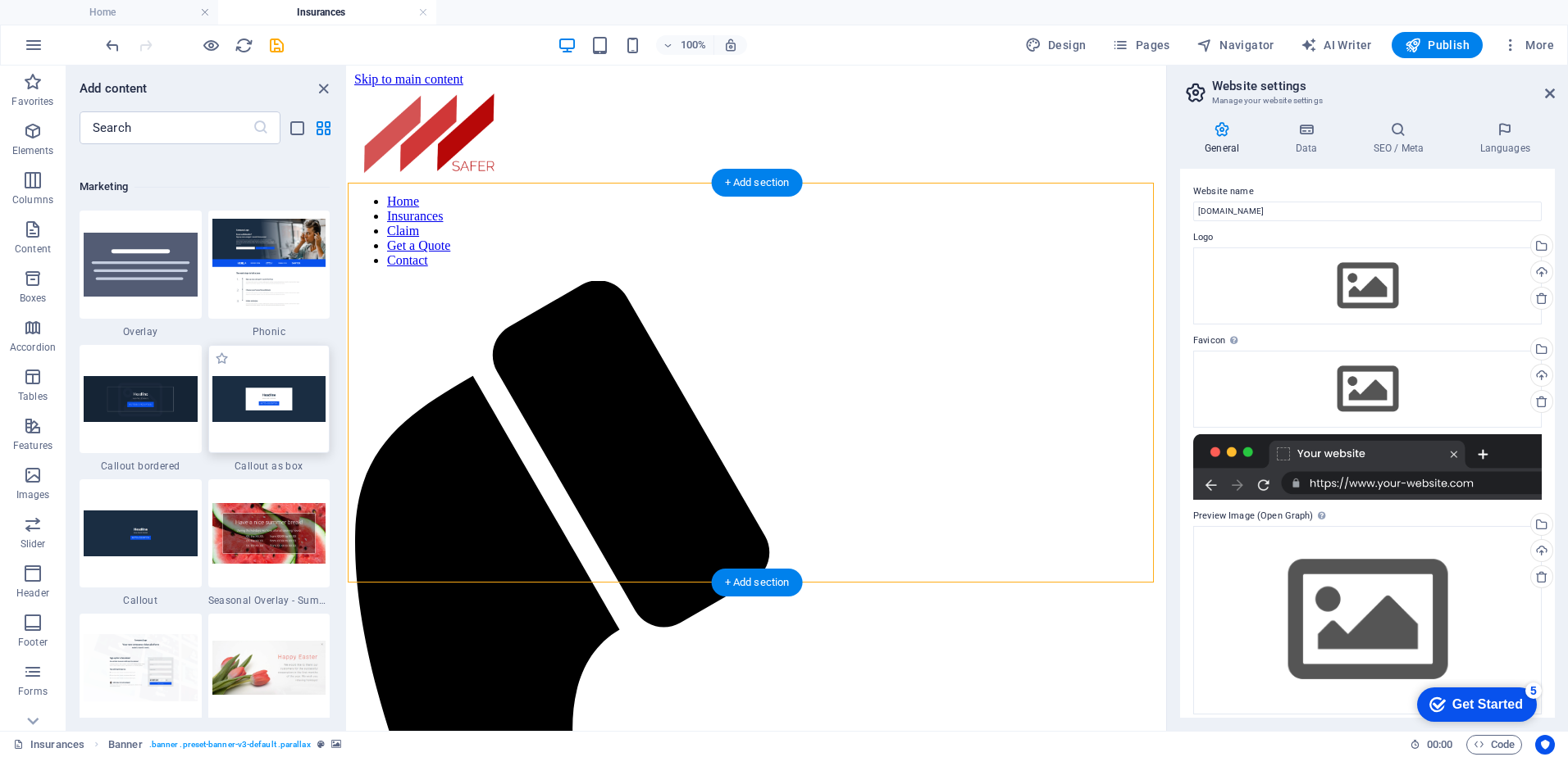
select select "vh"
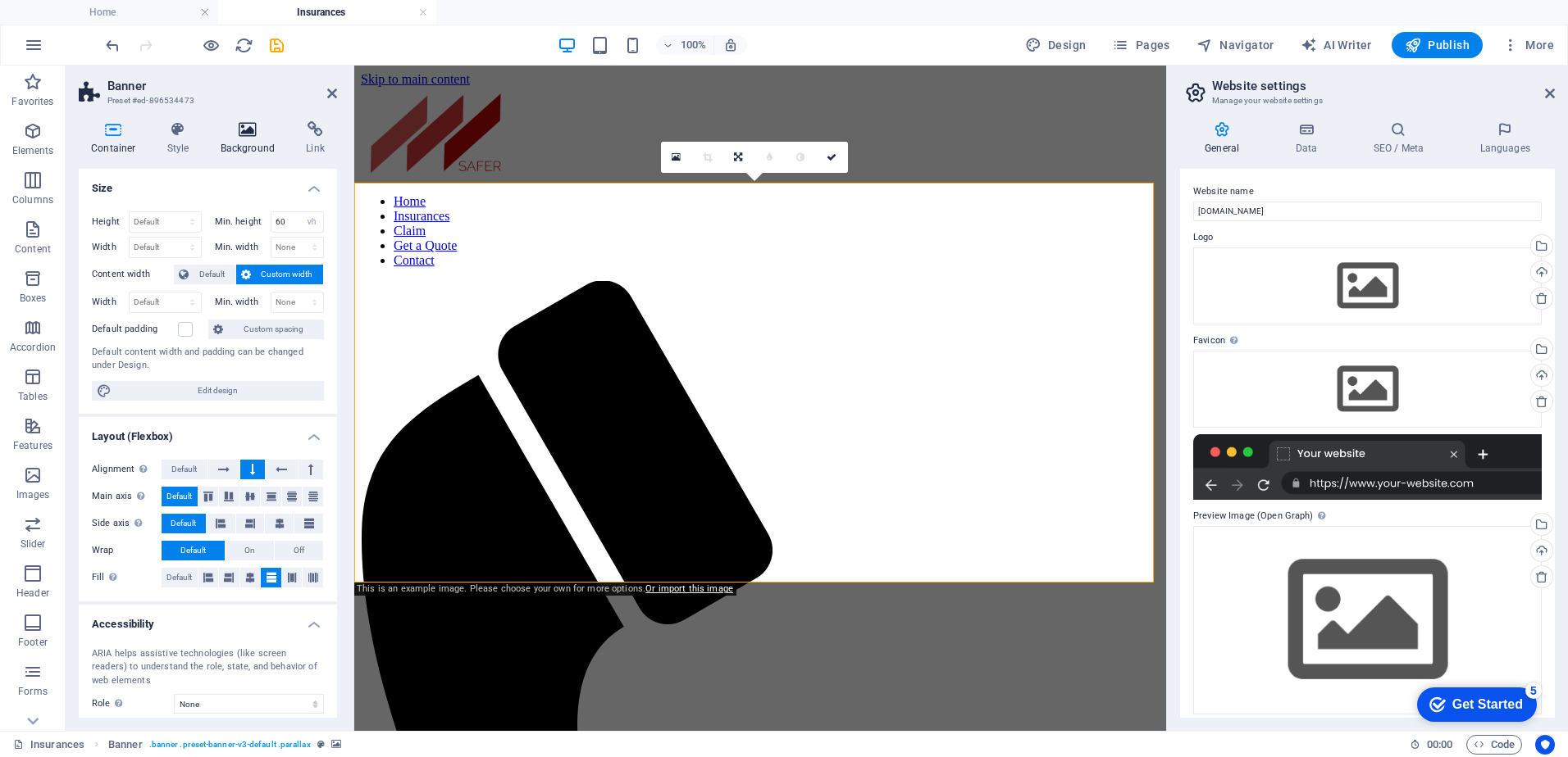
click at [252, 132] on icon at bounding box center [248, 129] width 80 height 16
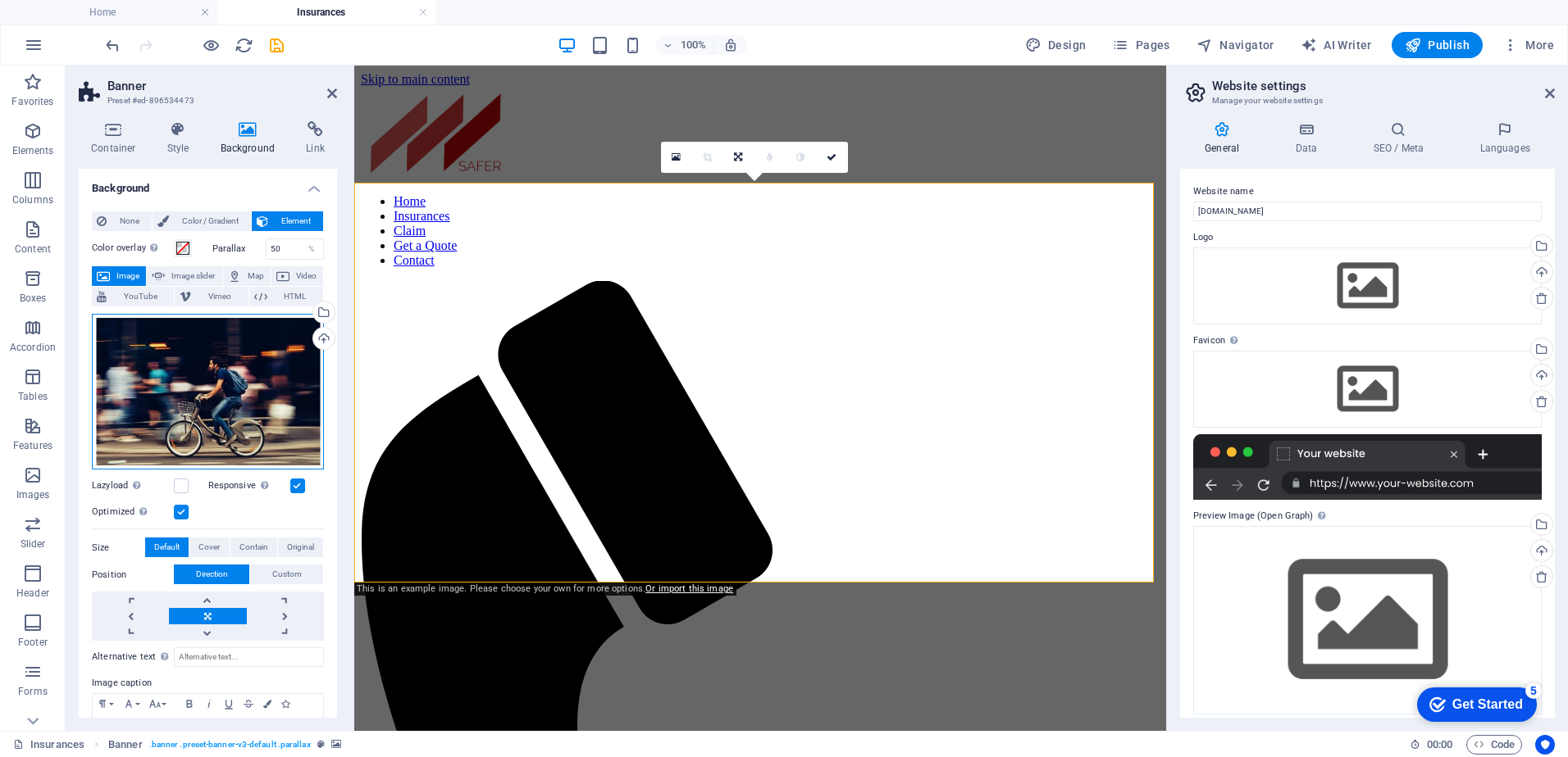
click at [197, 380] on div "Drag files here, click to choose files or select files from Files or our free s…" at bounding box center [208, 391] width 232 height 156
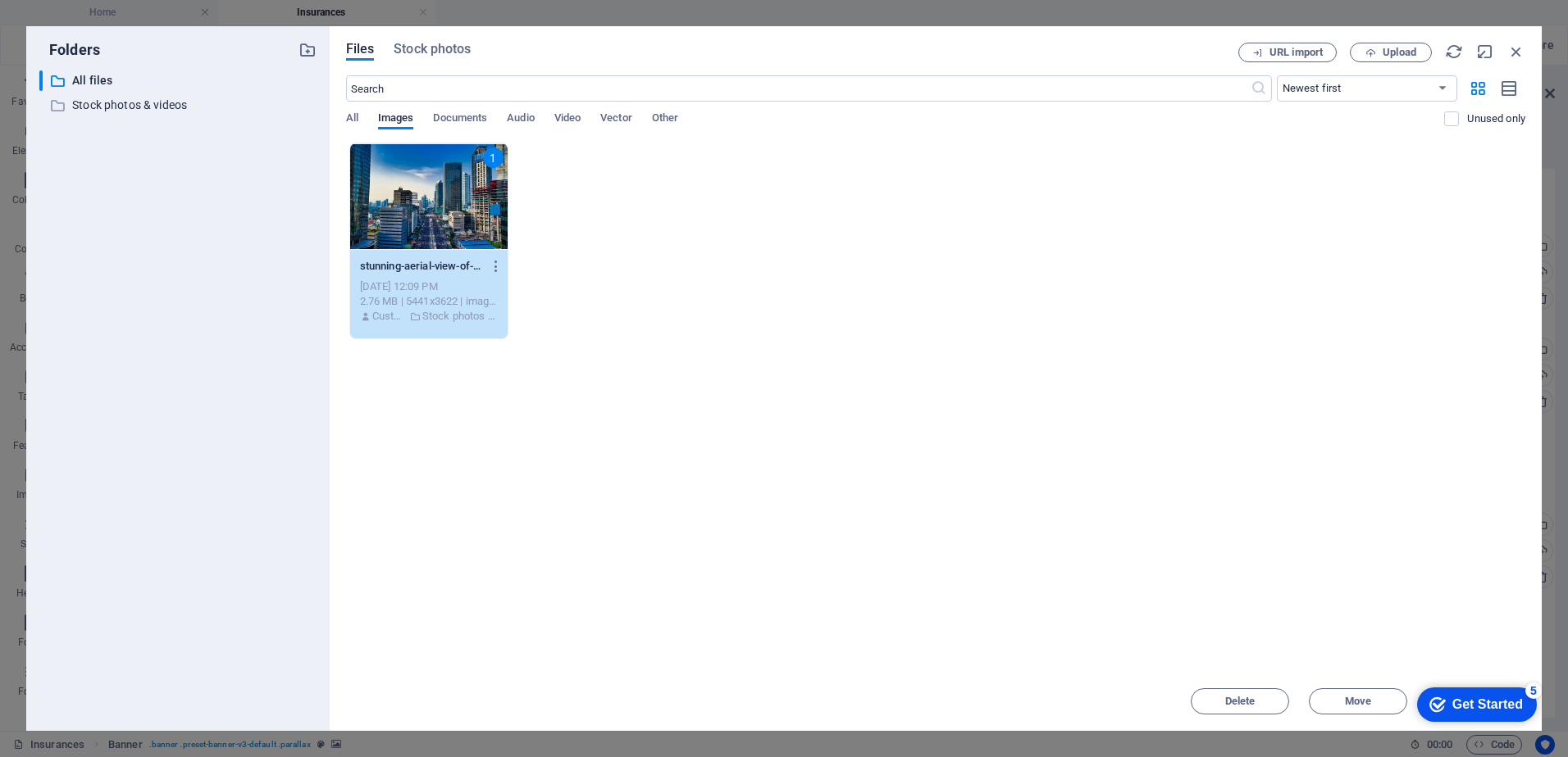
click at [1477, 703] on div "Get Started" at bounding box center [1487, 705] width 70 height 15
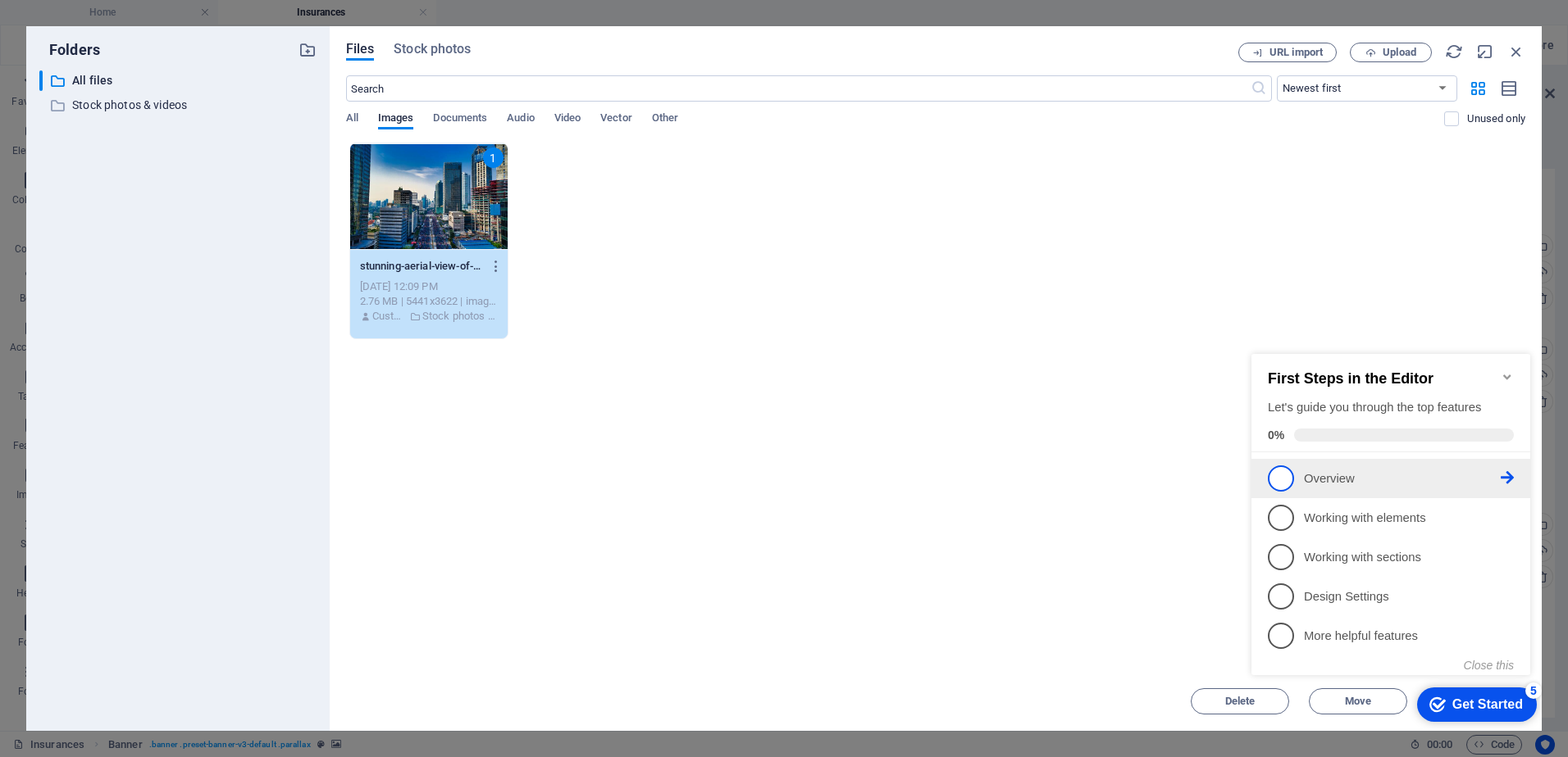
click at [1282, 477] on span "1" at bounding box center [1281, 478] width 27 height 27
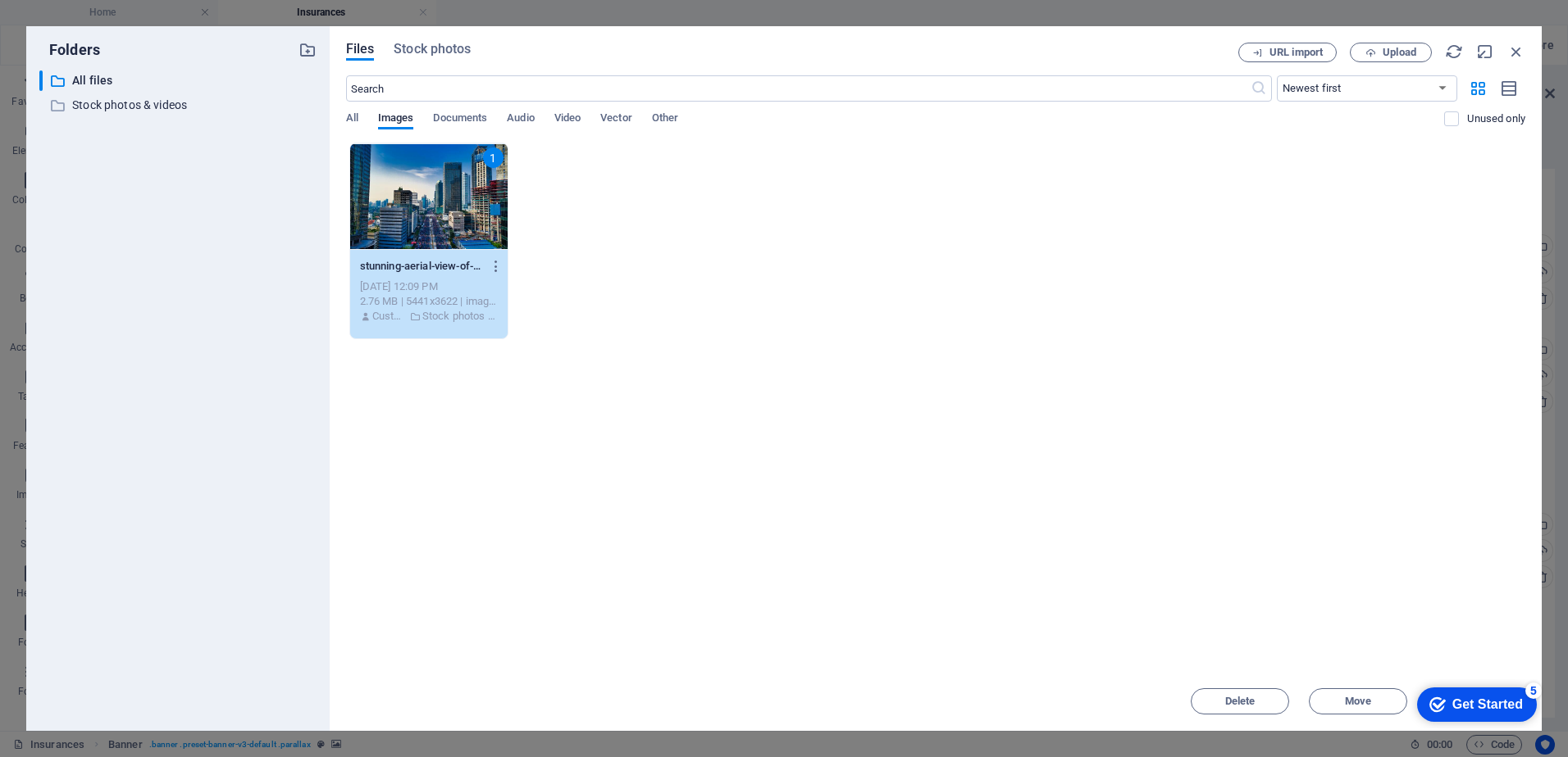
click at [430, 189] on div "1" at bounding box center [428, 196] width 157 height 106
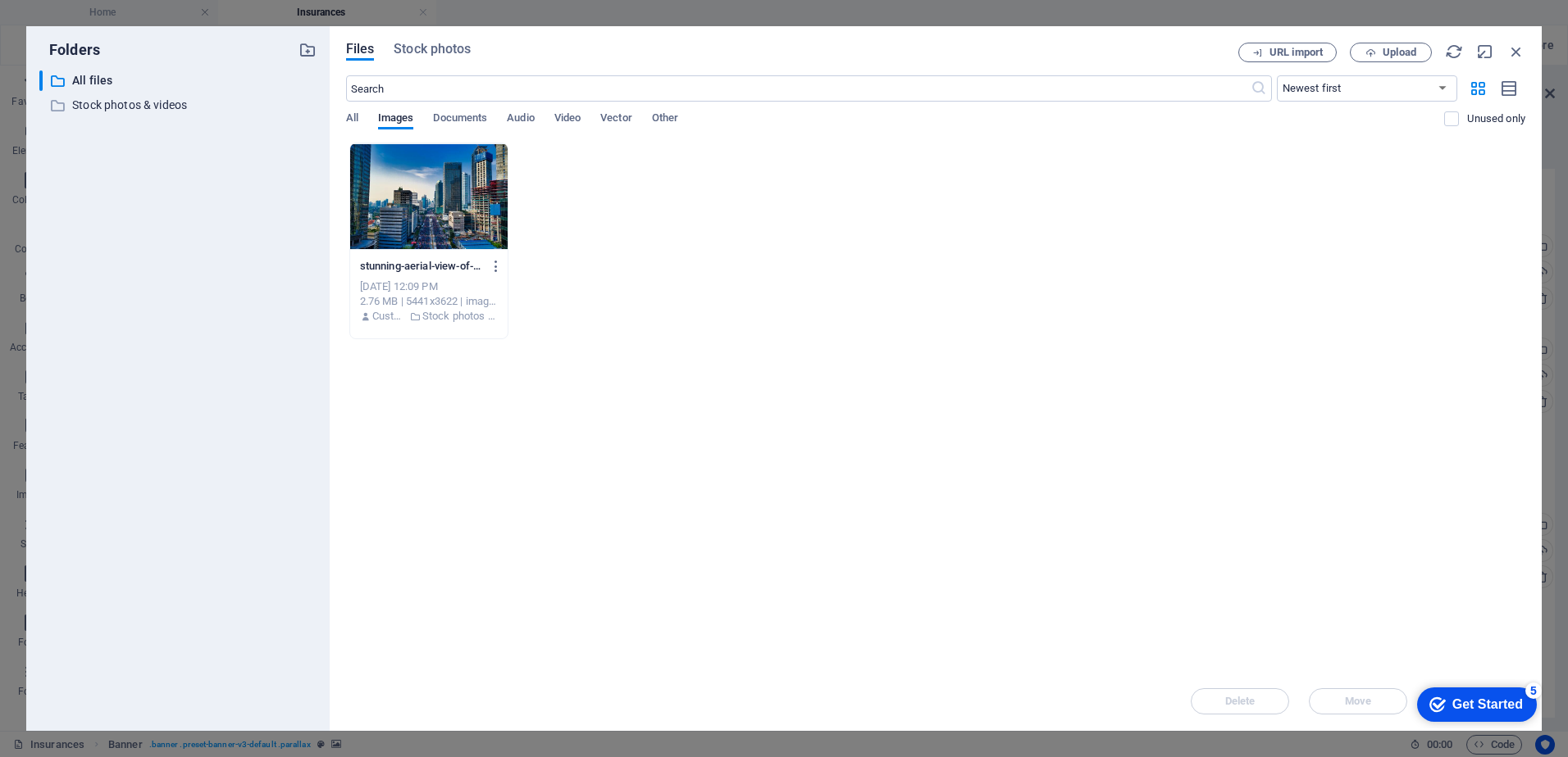
click at [429, 189] on div at bounding box center [428, 196] width 157 height 106
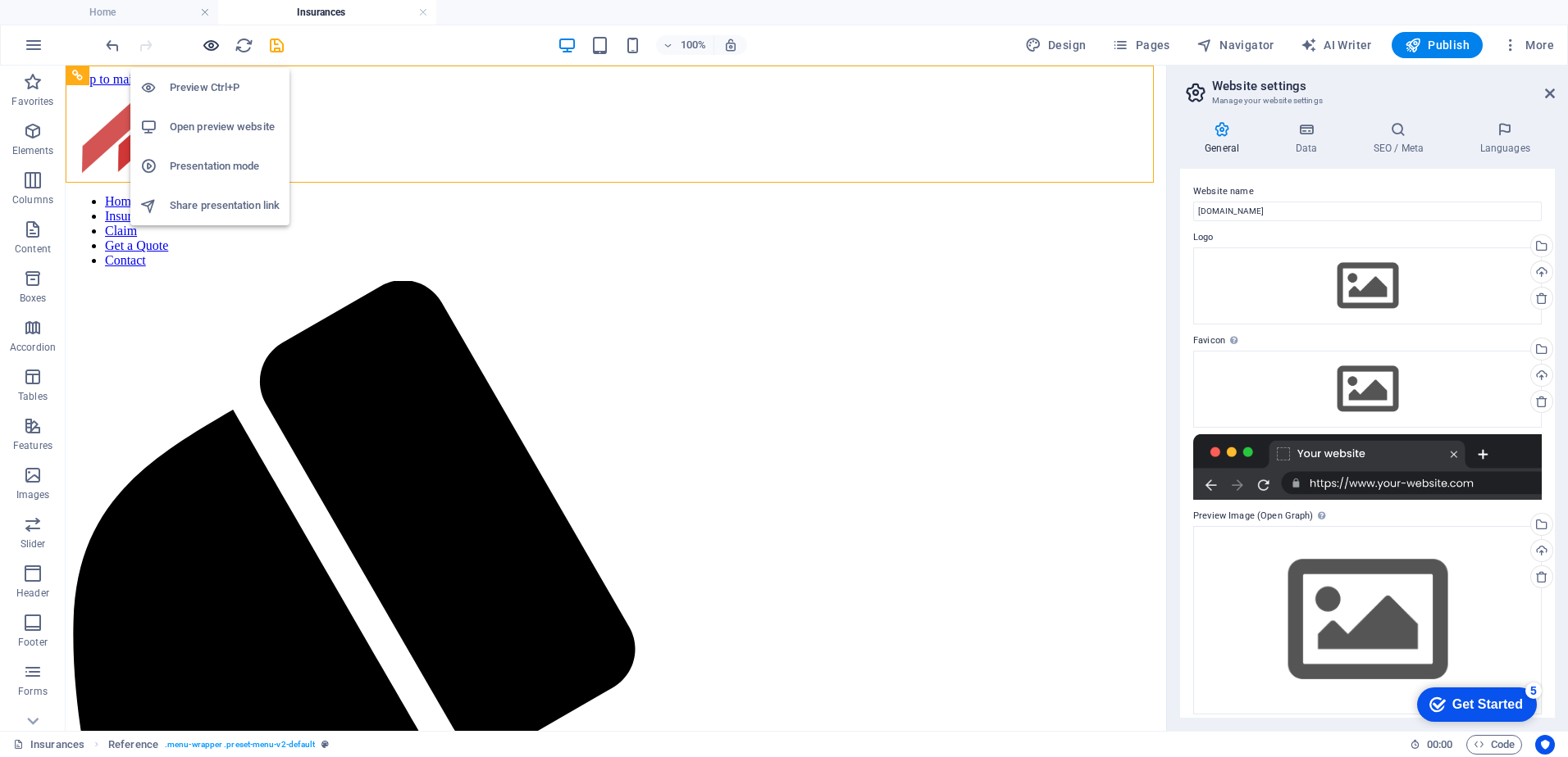
click at [210, 45] on icon "button" at bounding box center [211, 45] width 19 height 19
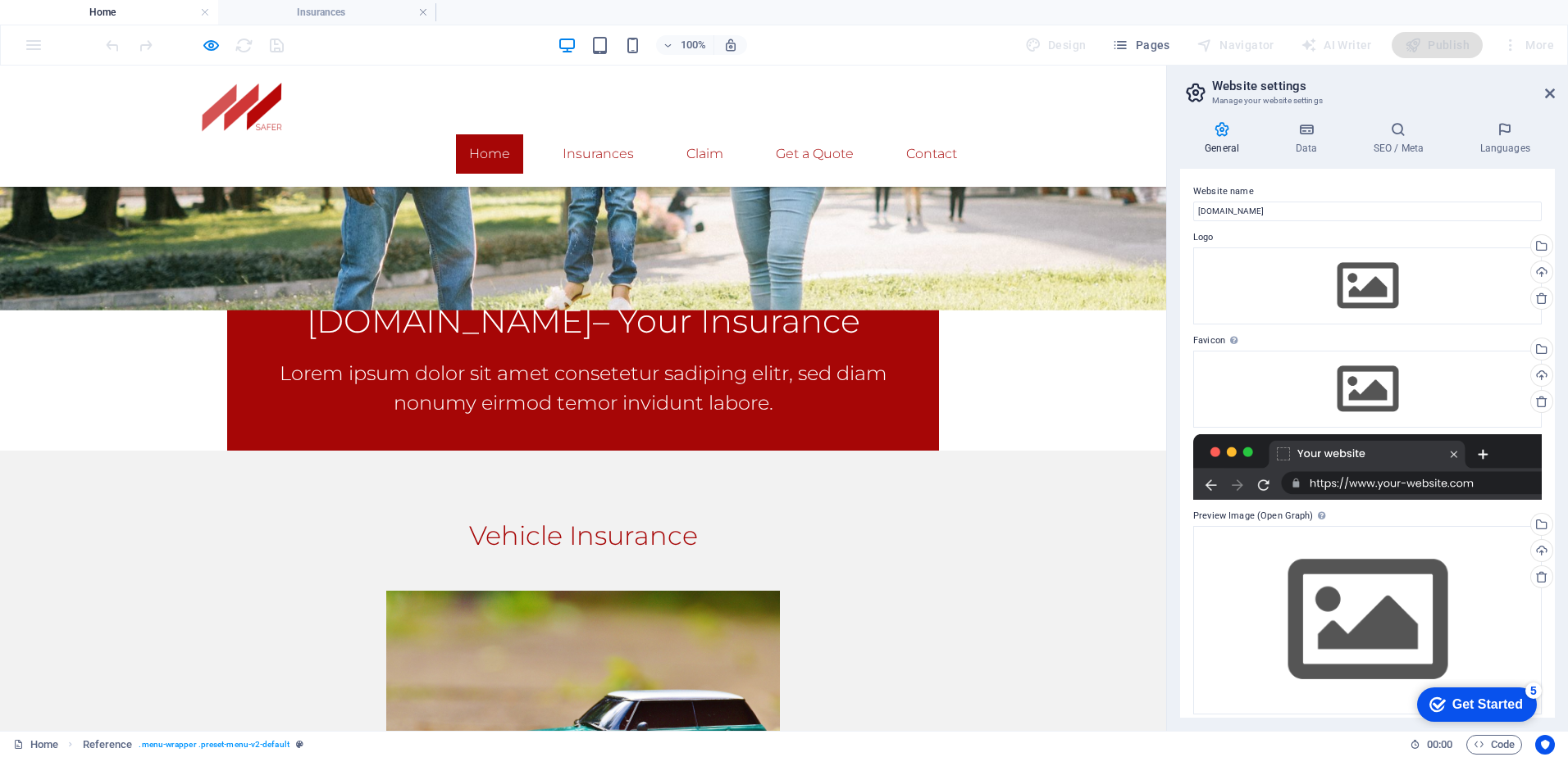
scroll to position [0, 0]
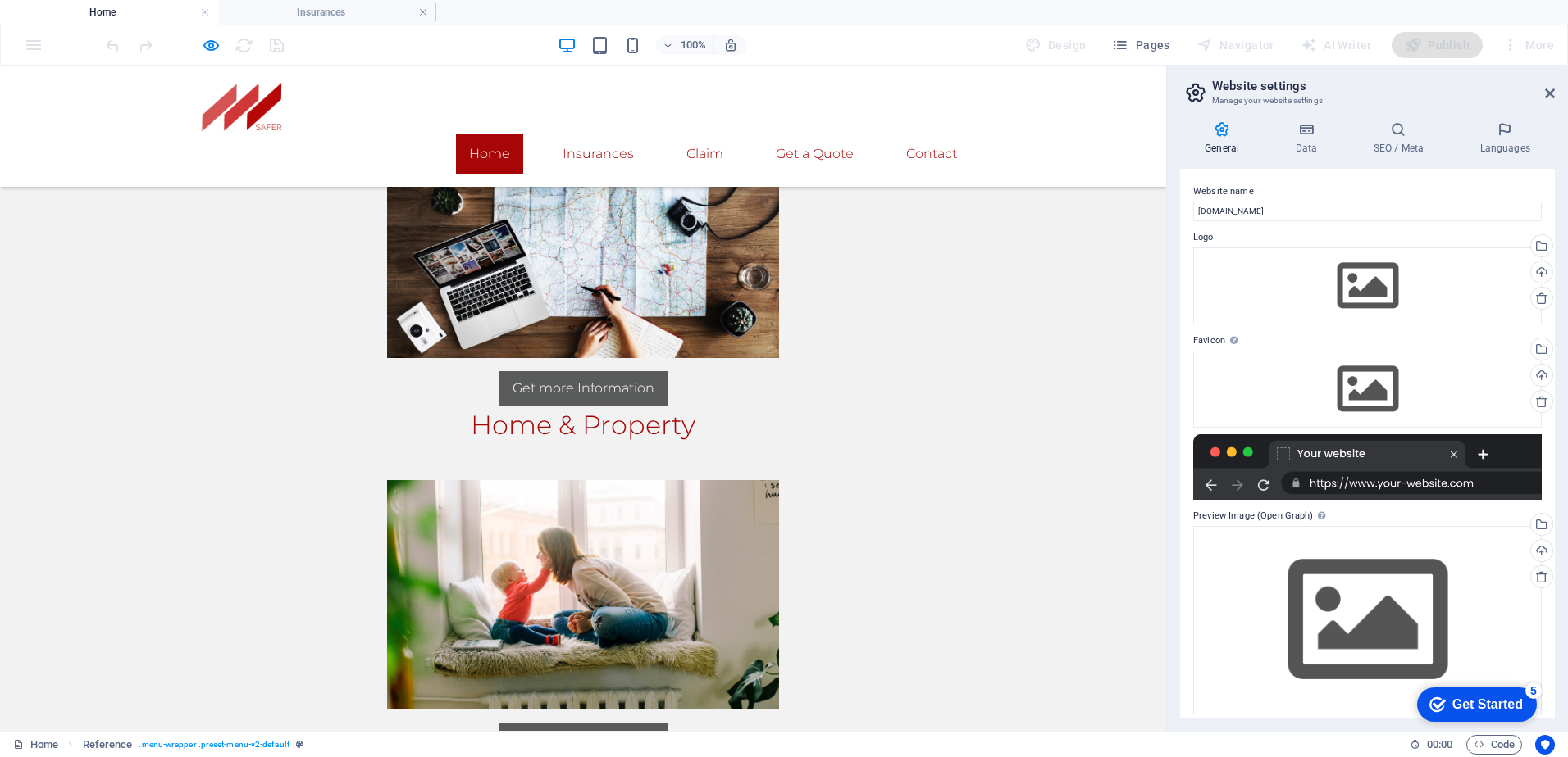
scroll to position [1712, 0]
click at [1340, 295] on div "Drag files here, click to choose files or select files from Files or our free s…" at bounding box center [1368, 285] width 349 height 77
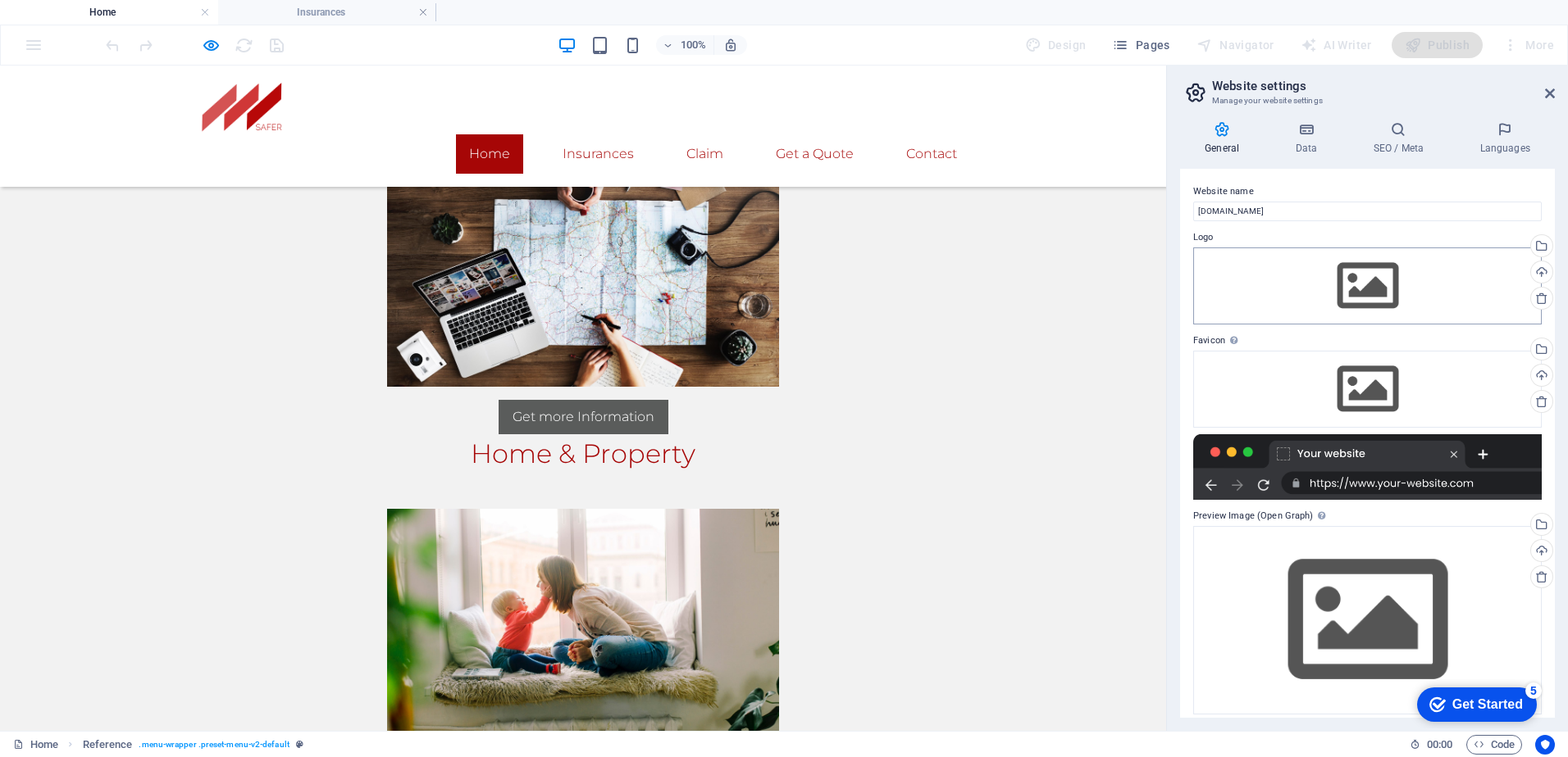
scroll to position [1733, 0]
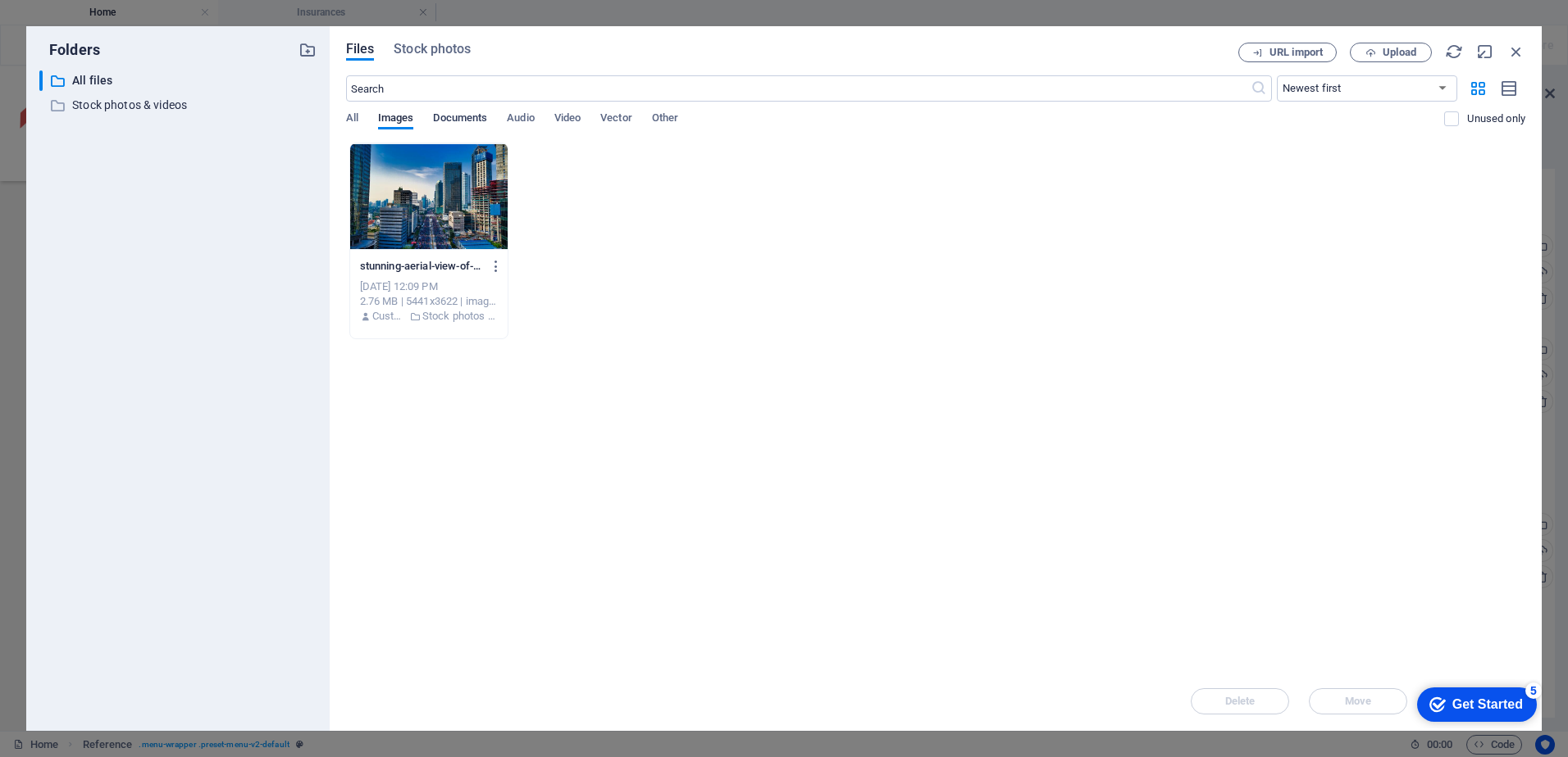
click at [471, 118] on span "Documents" at bounding box center [460, 119] width 54 height 23
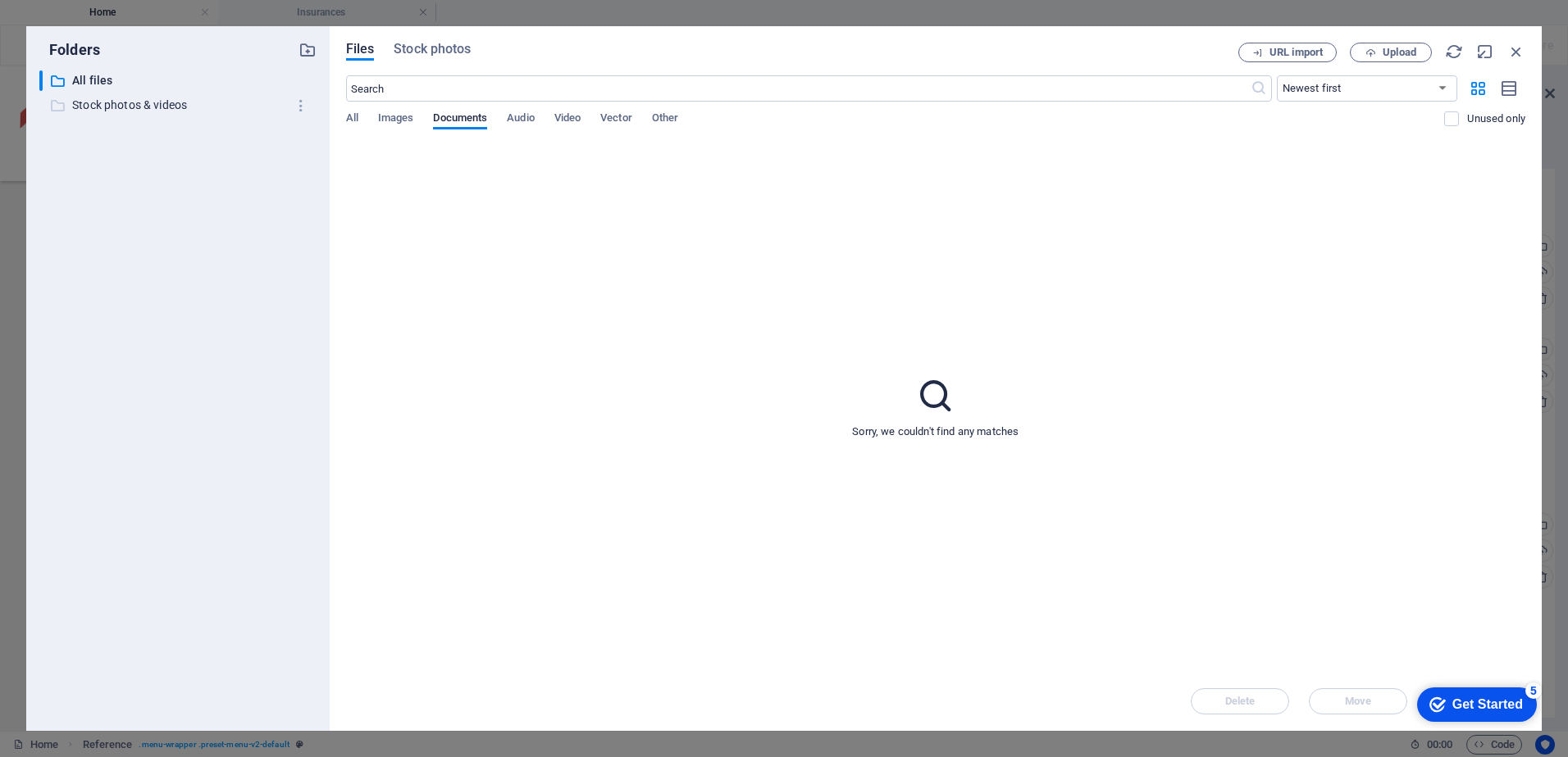
click at [118, 107] on p "Stock photos & videos" at bounding box center [179, 105] width 214 height 19
click at [91, 76] on p "All files" at bounding box center [179, 81] width 214 height 19
drag, startPoint x: 91, startPoint y: 76, endPoint x: 143, endPoint y: 243, distance: 174.9
click at [143, 243] on div "​ All files All files ​ Stock photos & videos Stock photos & videos" at bounding box center [178, 393] width 277 height 647
click at [390, 113] on span "Images" at bounding box center [396, 119] width 36 height 23
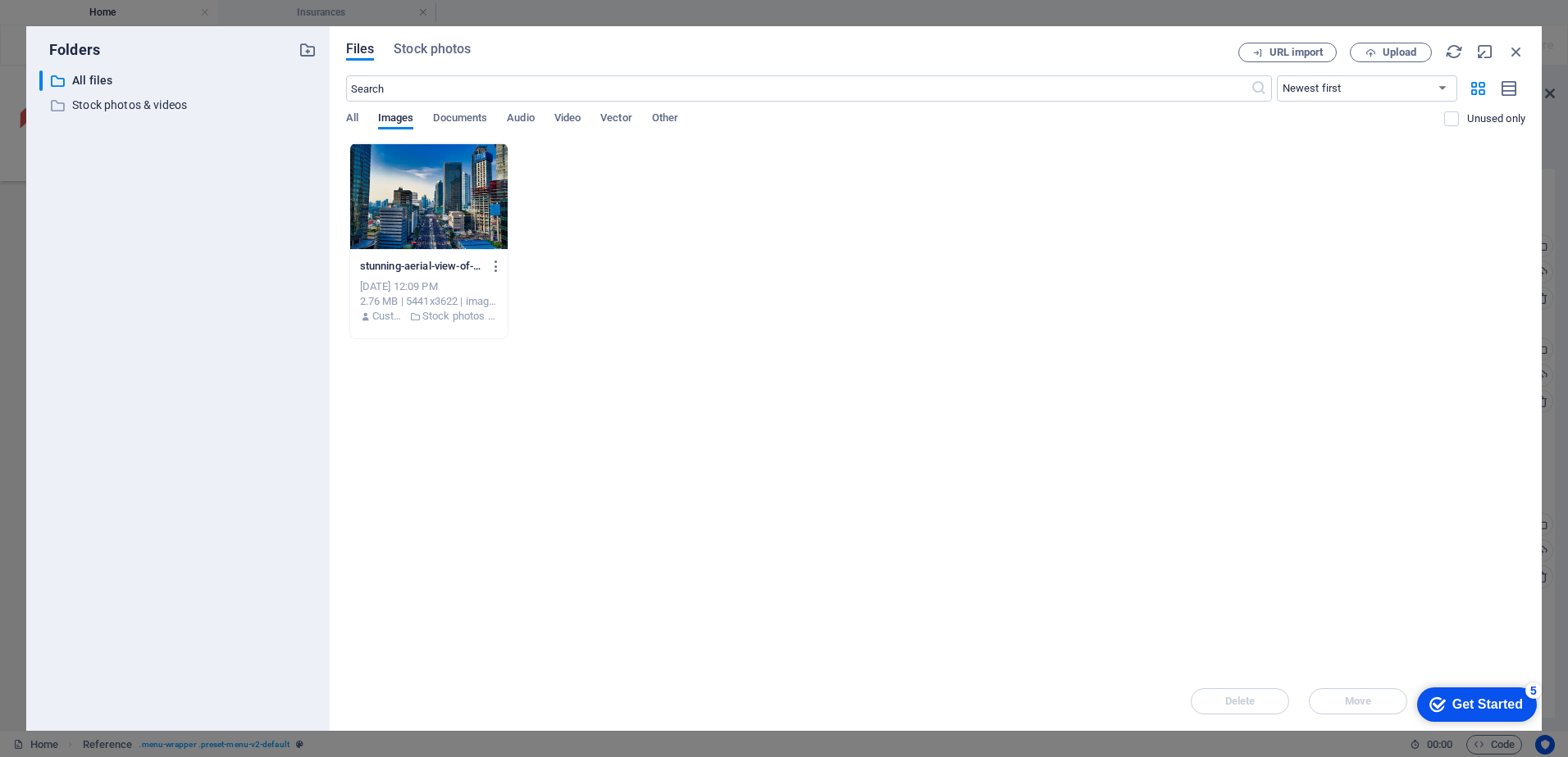
click at [397, 179] on div at bounding box center [428, 196] width 157 height 106
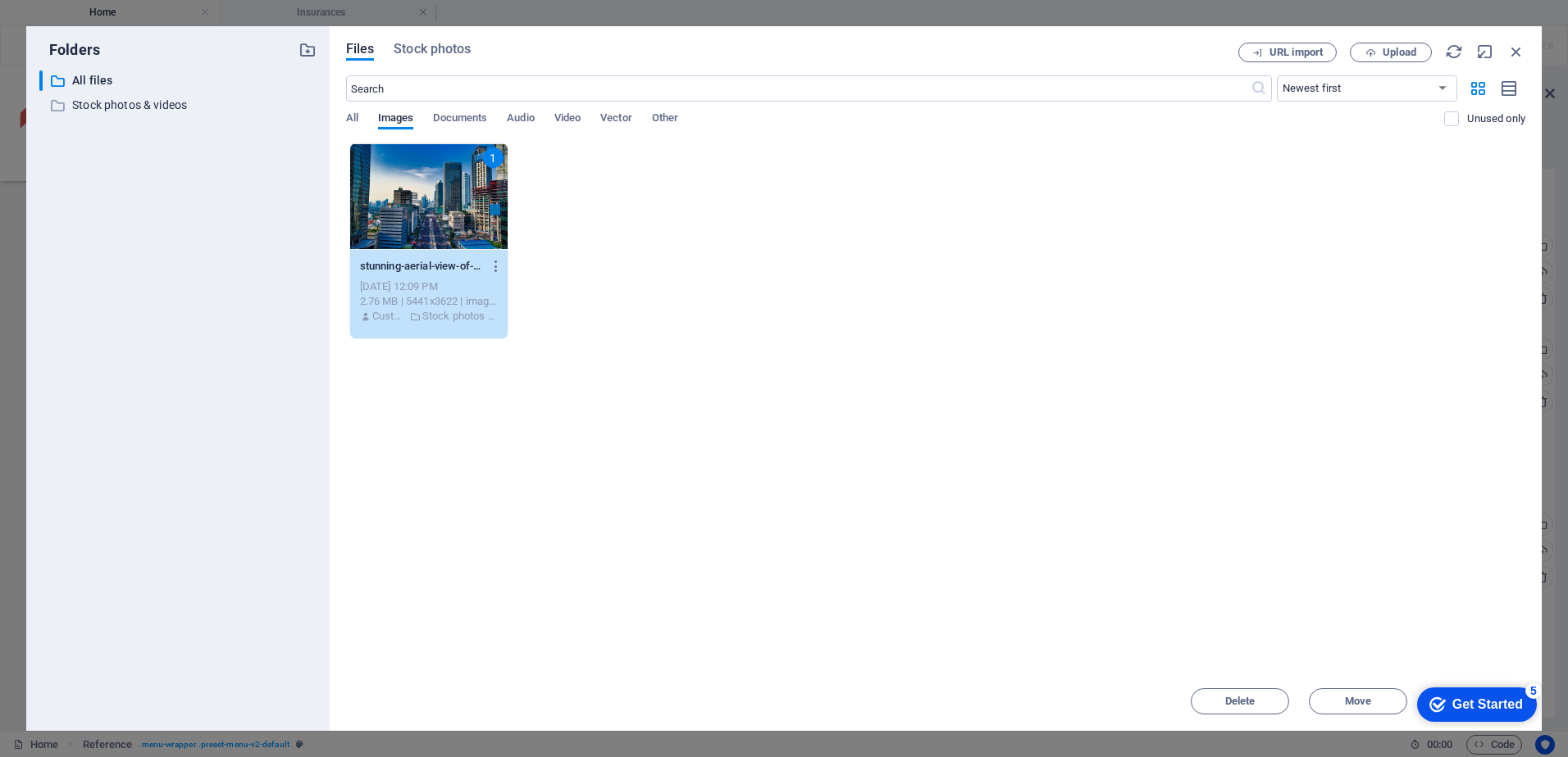
drag, startPoint x: 397, startPoint y: 179, endPoint x: 398, endPoint y: 114, distance: 65.0
click at [398, 179] on div "1" at bounding box center [428, 196] width 157 height 106
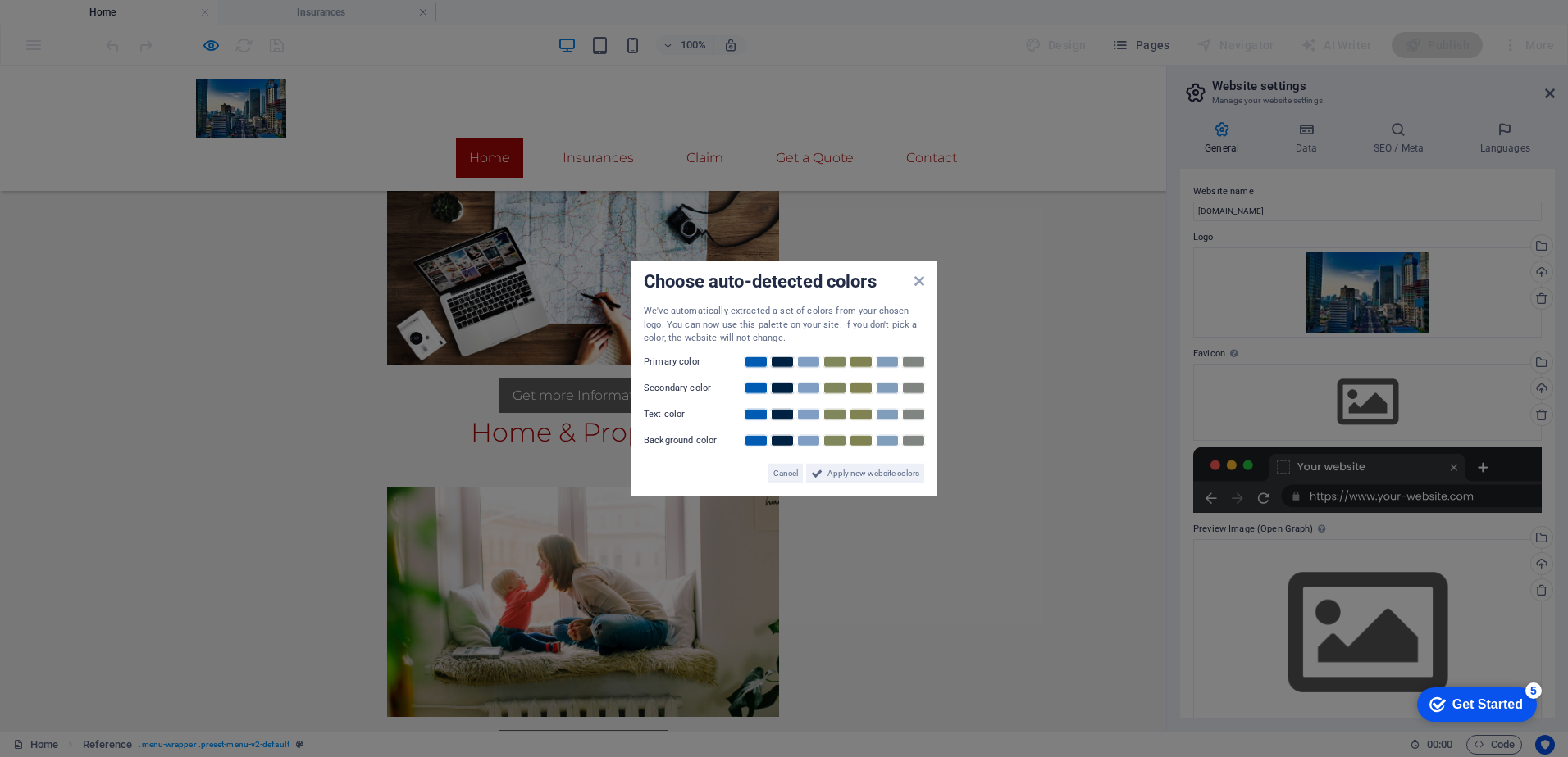
scroll to position [1716, 0]
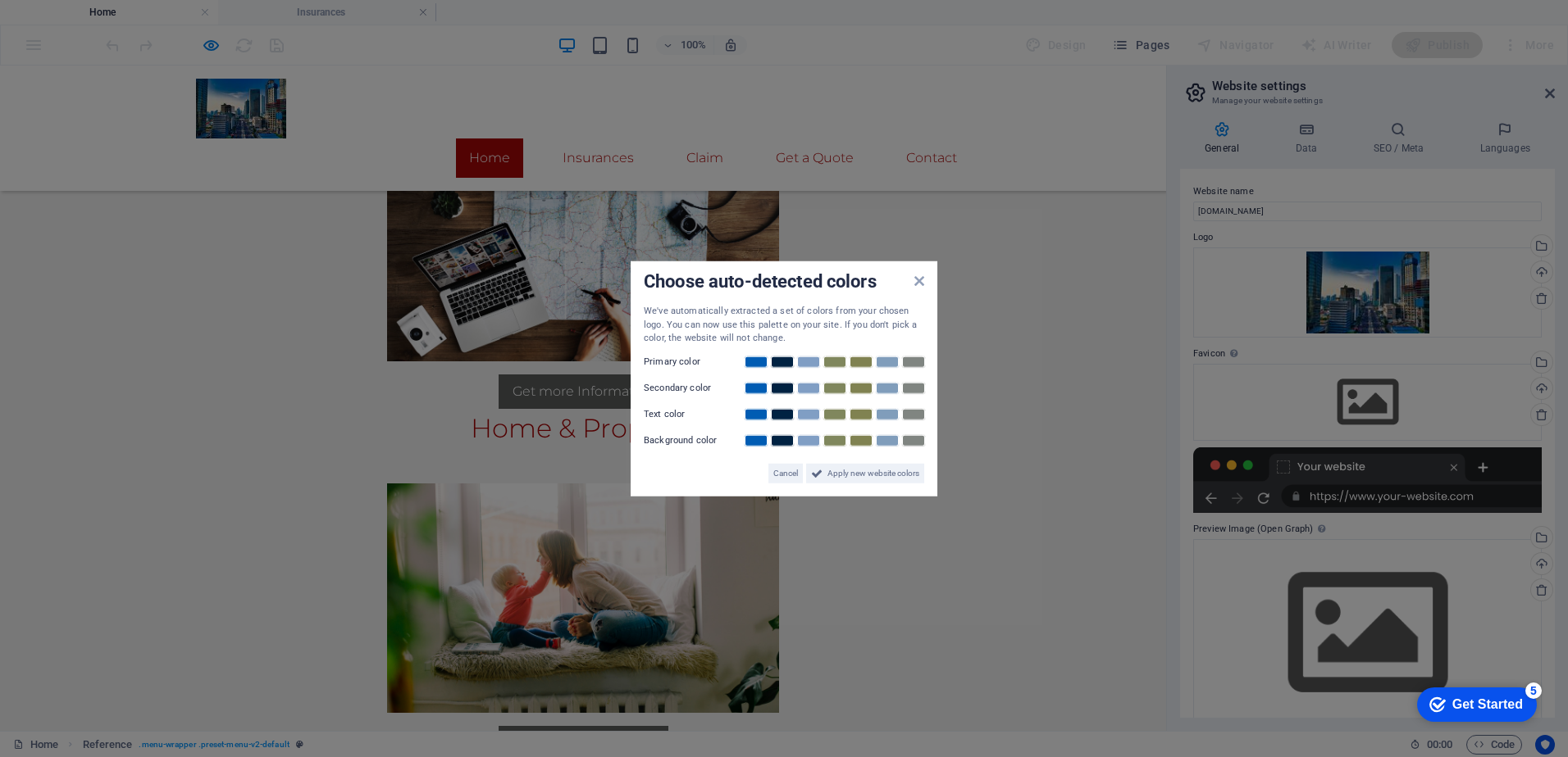
click at [1540, 246] on aside "Choose auto-detected colors We've automatically extracted a set of colors from …" at bounding box center [784, 378] width 1568 height 757
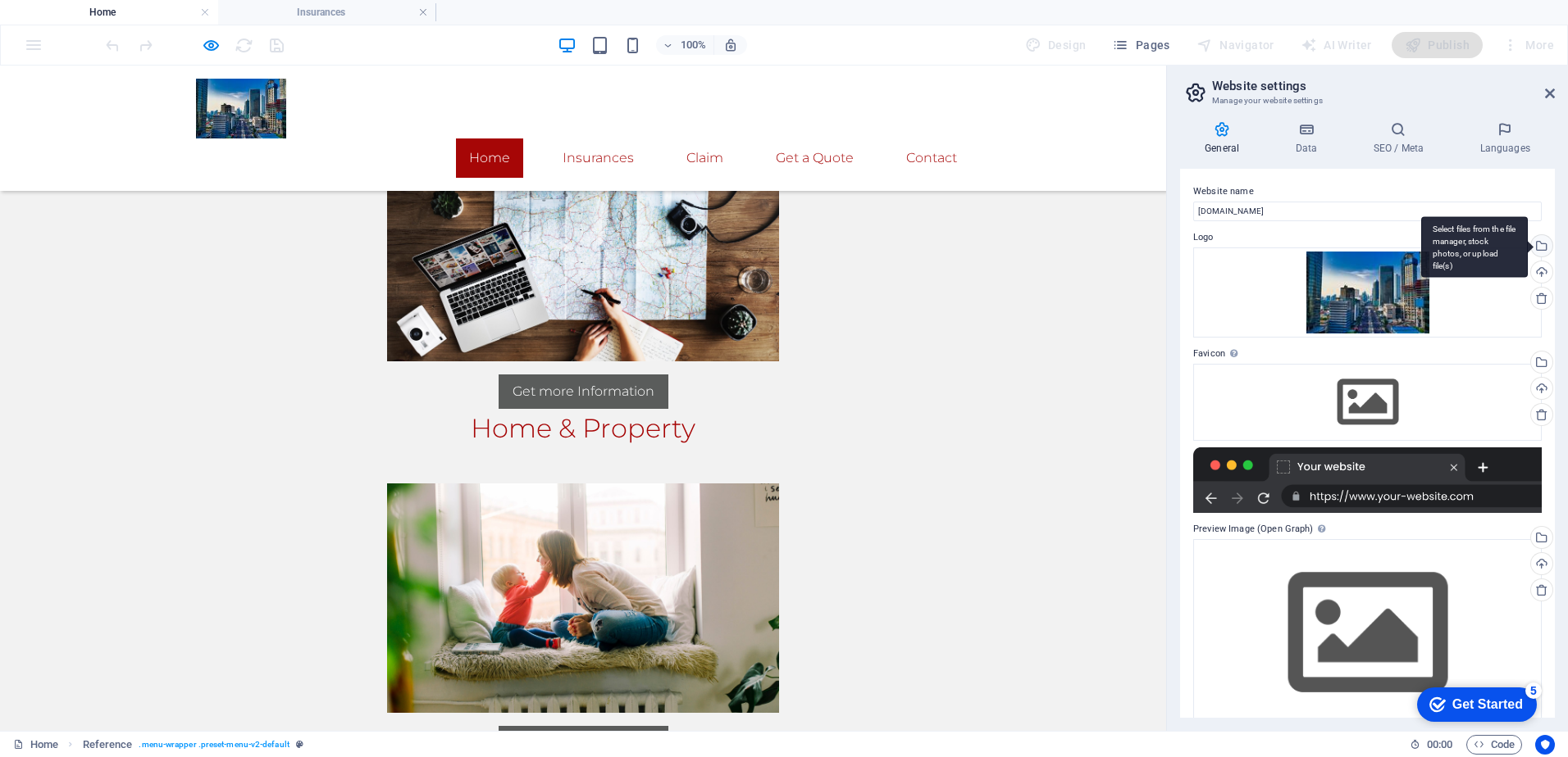
click at [1504, 243] on div "Select files from the file manager, stock photos, or upload file(s)" at bounding box center [1474, 246] width 106 height 62
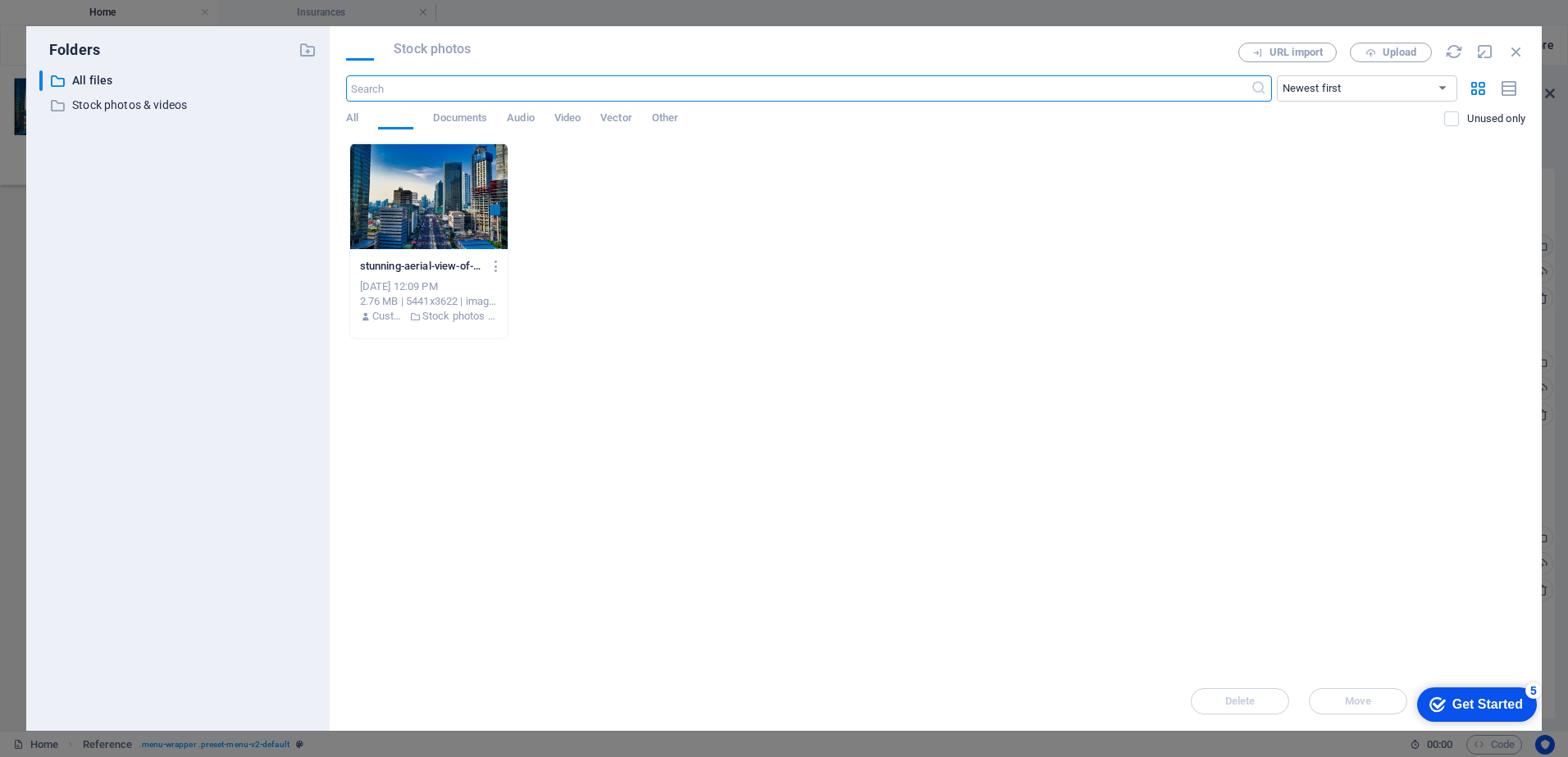
scroll to position [1733, 0]
click at [1375, 48] on icon "button" at bounding box center [1370, 52] width 10 height 10
click at [1021, 578] on div "Drop files here to upload them instantly stunning-aerial-view-of-[GEOGRAPHIC_DA…" at bounding box center [936, 407] width 1179 height 530
